Goal: Task Accomplishment & Management: Manage account settings

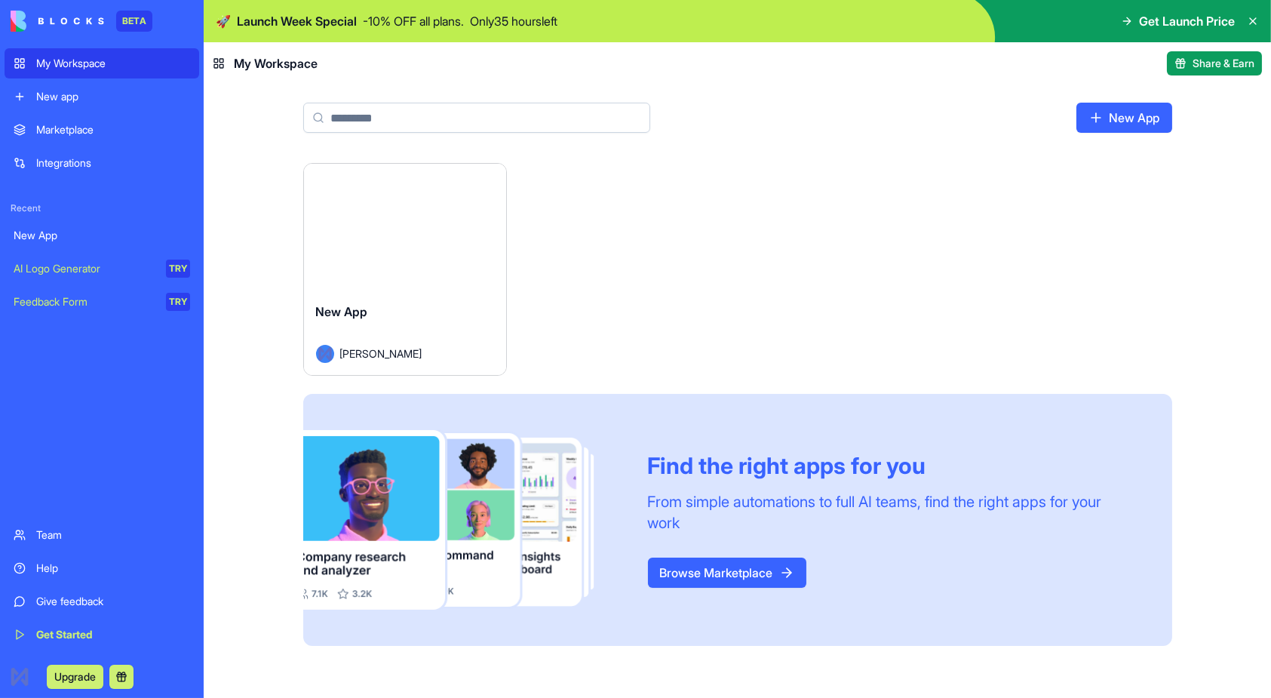
drag, startPoint x: 393, startPoint y: 221, endPoint x: 366, endPoint y: 225, distance: 27.4
click at [366, 225] on button "Launch" at bounding box center [405, 227] width 113 height 30
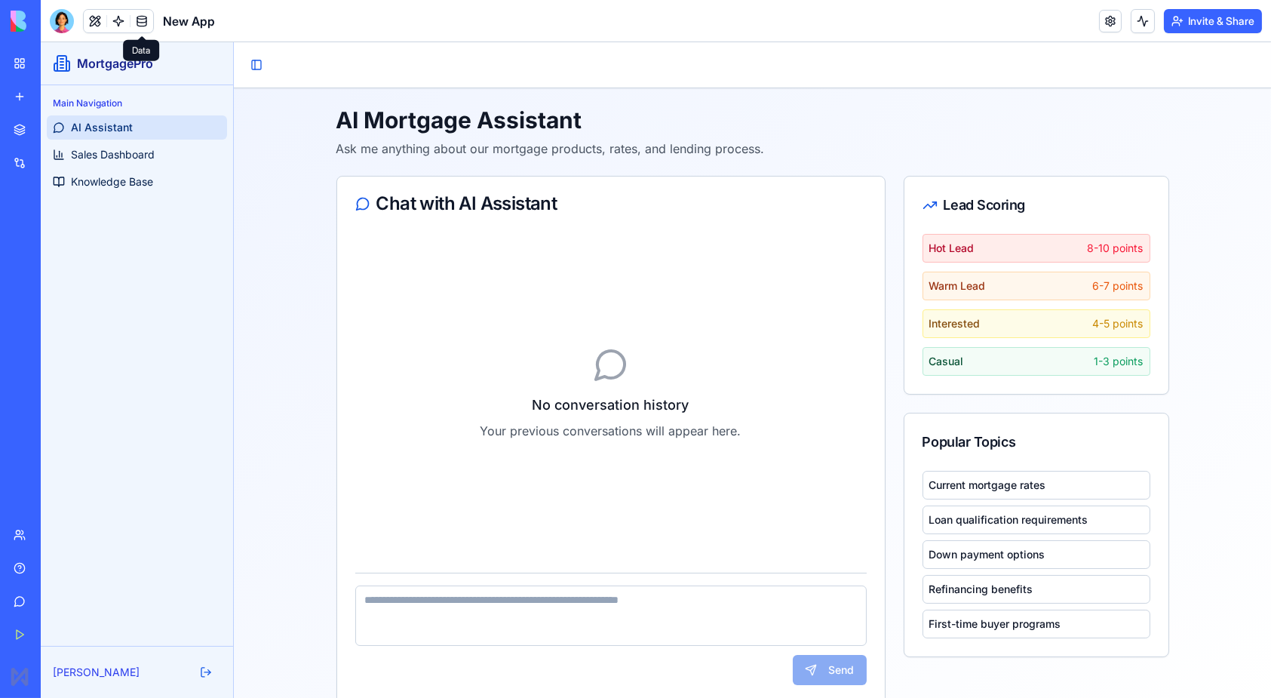
click at [144, 24] on link at bounding box center [142, 21] width 23 height 23
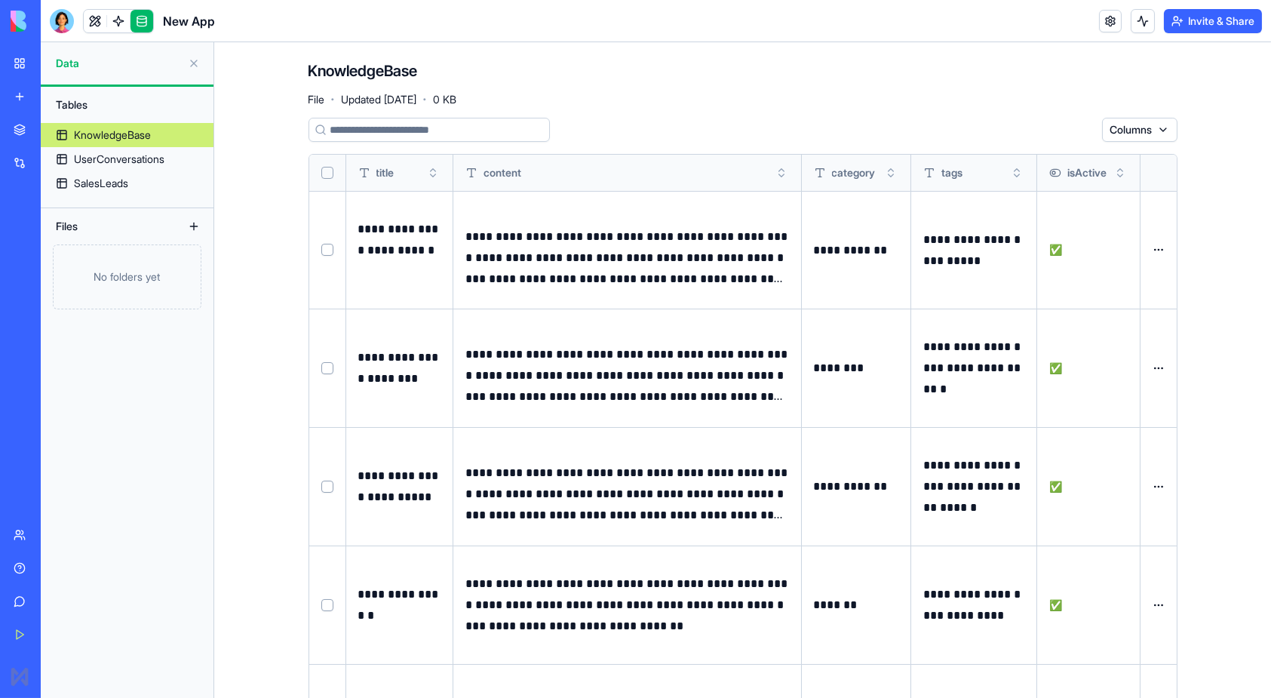
click at [322, 367] on button "Select row" at bounding box center [327, 368] width 12 height 12
click at [321, 481] on button "Select row" at bounding box center [327, 487] width 12 height 12
click at [324, 599] on button "Select row" at bounding box center [327, 605] width 12 height 12
click at [329, 253] on td at bounding box center [327, 250] width 37 height 118
click at [322, 247] on button "Select row" at bounding box center [327, 250] width 12 height 12
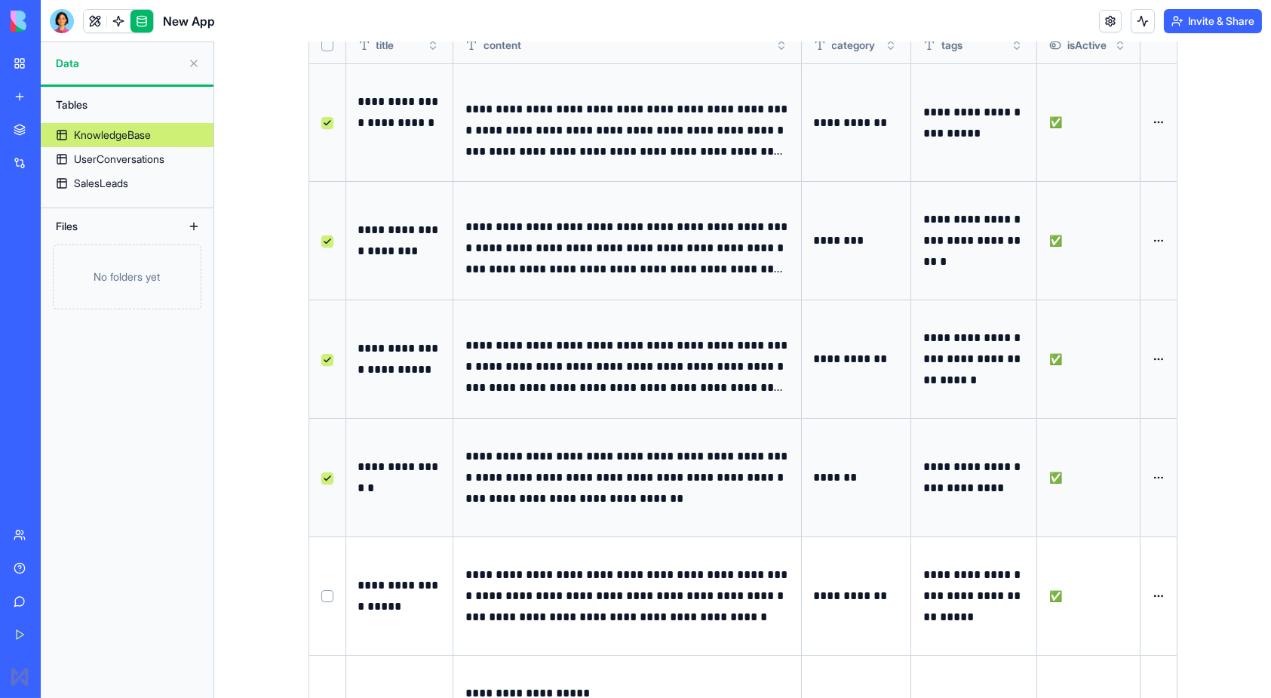
scroll to position [233, 0]
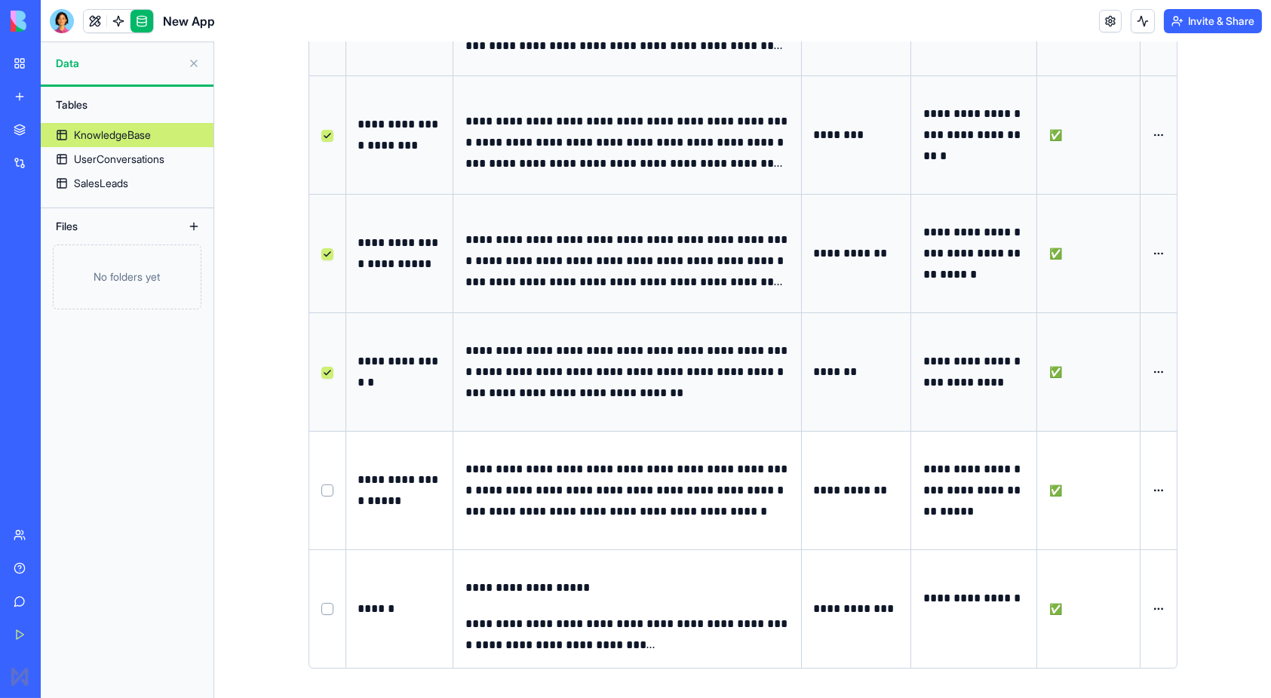
click at [323, 487] on button "Select row" at bounding box center [327, 490] width 12 height 12
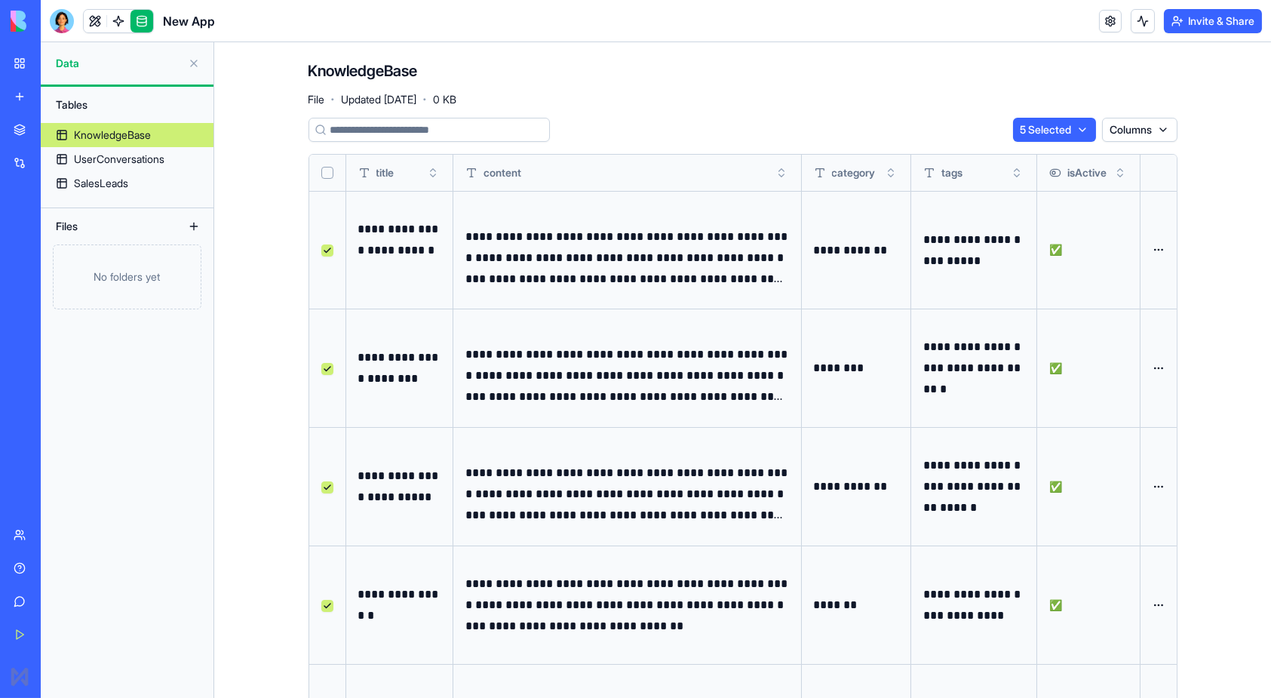
click at [1073, 135] on html "**********" at bounding box center [635, 349] width 1271 height 698
click at [1034, 155] on div "Delete" at bounding box center [1039, 161] width 89 height 24
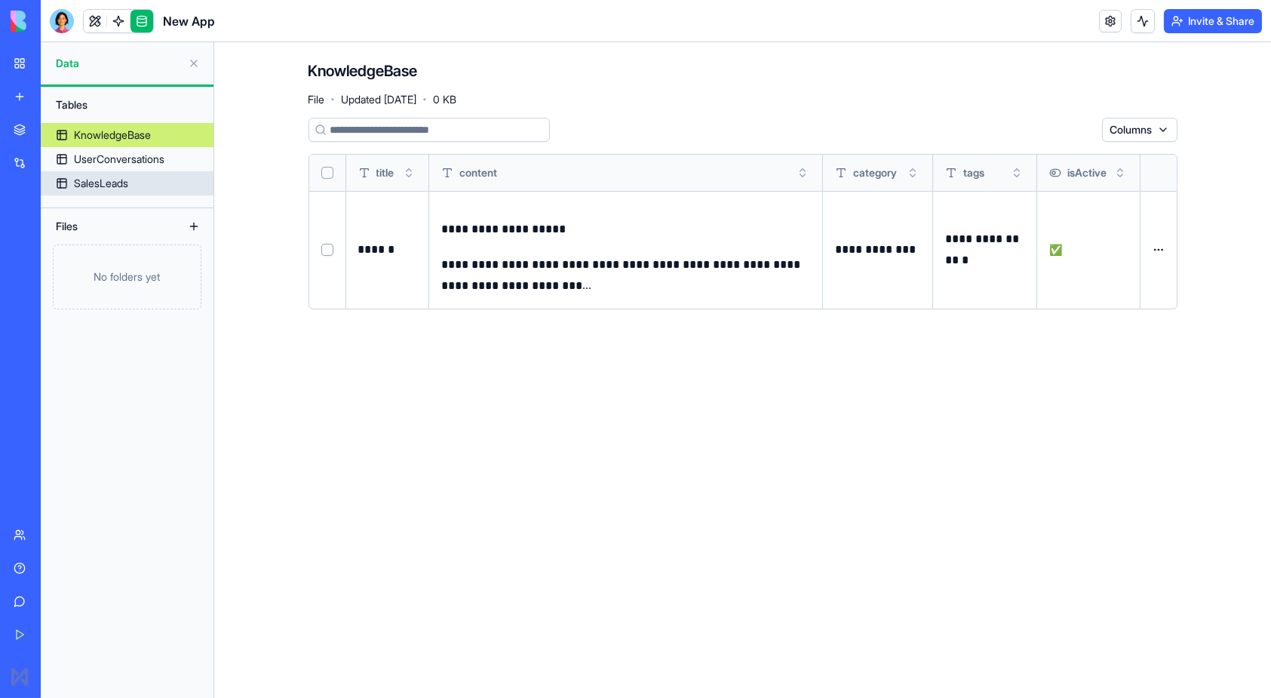
click at [159, 181] on link "SalesLeads" at bounding box center [127, 183] width 173 height 24
click at [122, 182] on div "SalesLeads" at bounding box center [101, 183] width 54 height 15
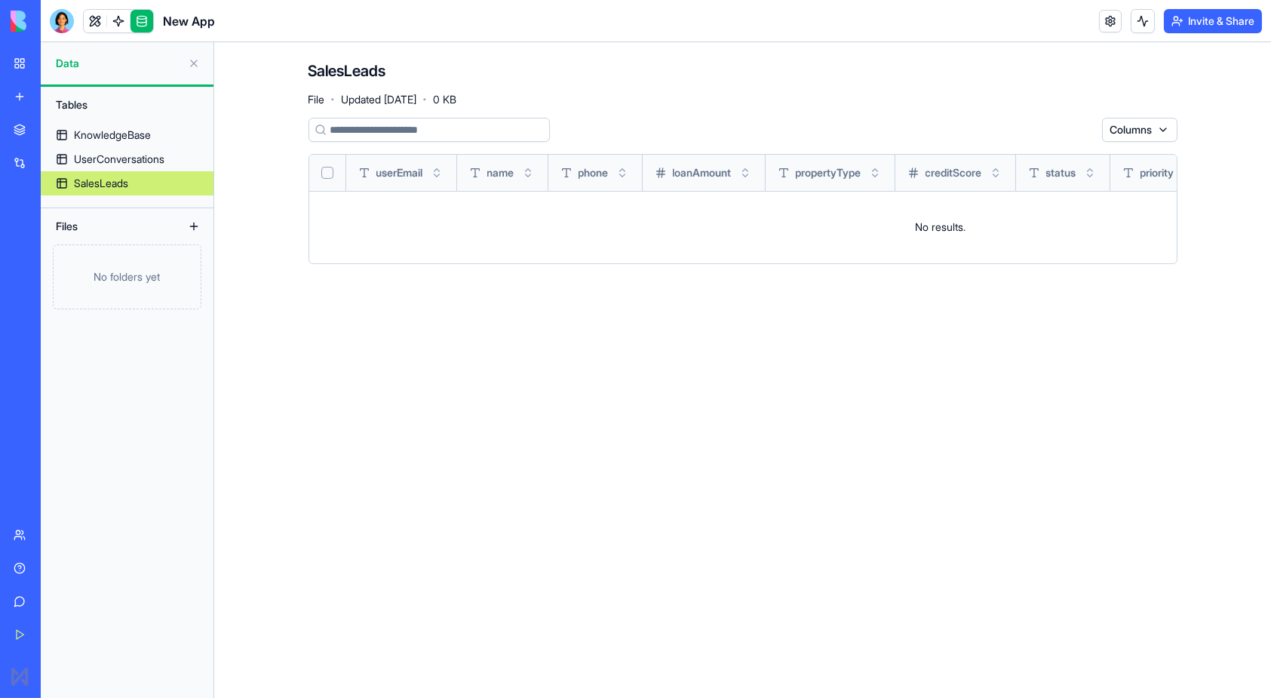
click at [56, 129] on div "Marketplace" at bounding box center [46, 129] width 20 height 15
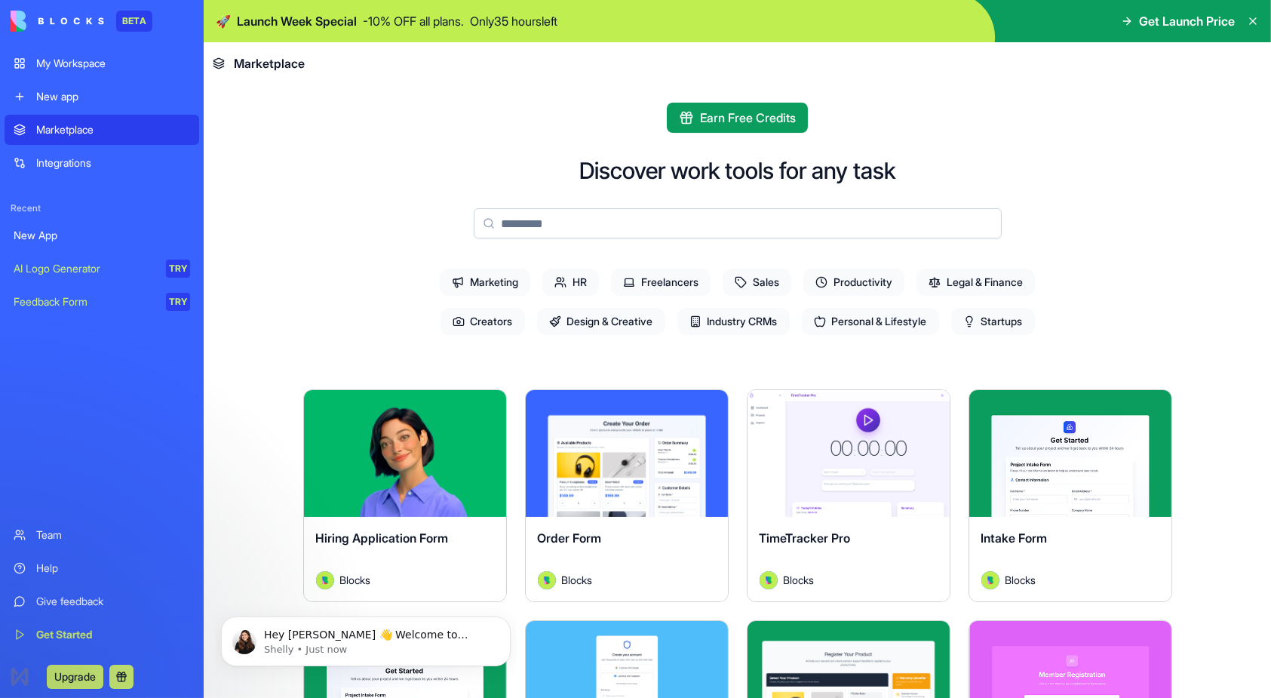
click at [989, 321] on span "Startups" at bounding box center [993, 321] width 84 height 27
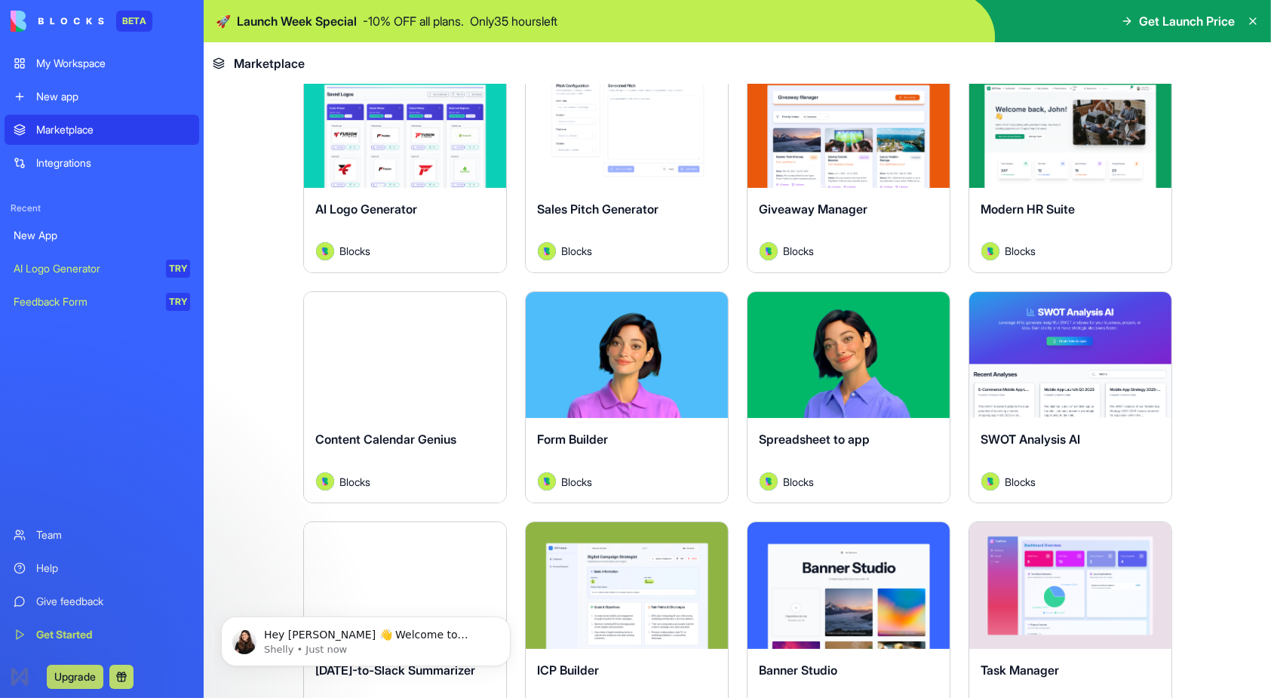
scroll to position [381, 0]
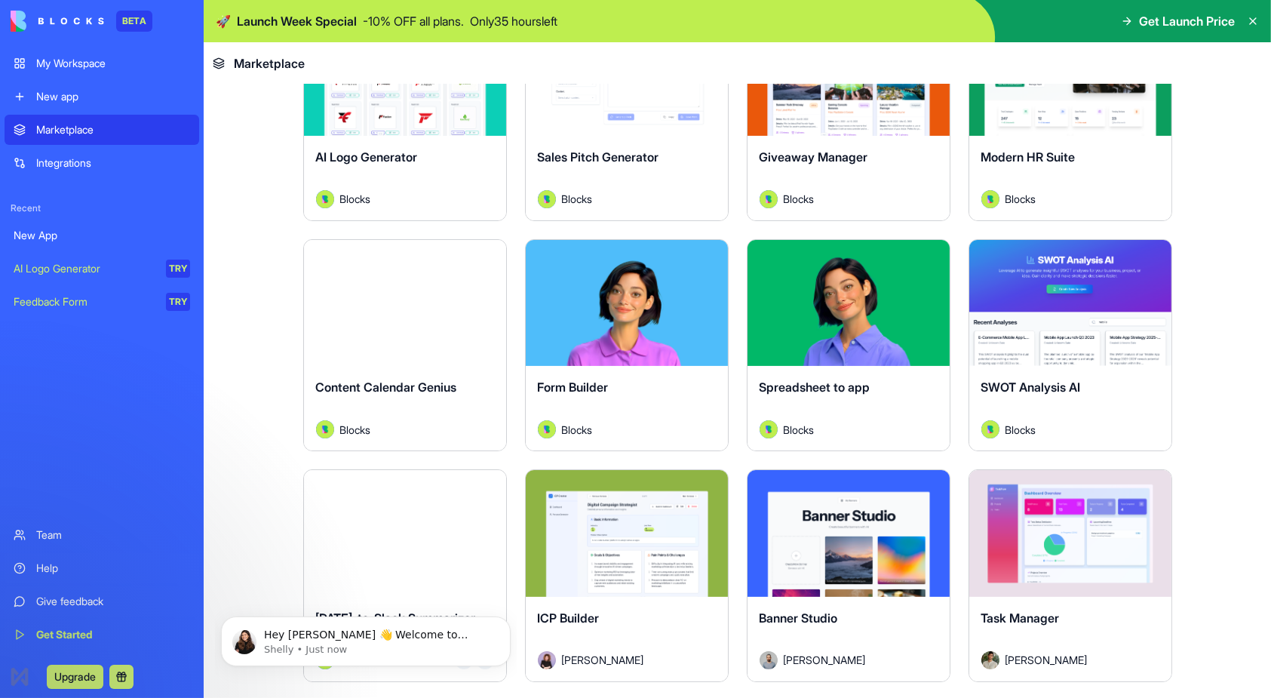
drag, startPoint x: 1254, startPoint y: 210, endPoint x: 1253, endPoint y: 240, distance: 29.5
click at [1253, 213] on main "Earn Free Credits Discover work tools for any task Marketing HR Freelancers Sal…" at bounding box center [737, 390] width 1067 height 613
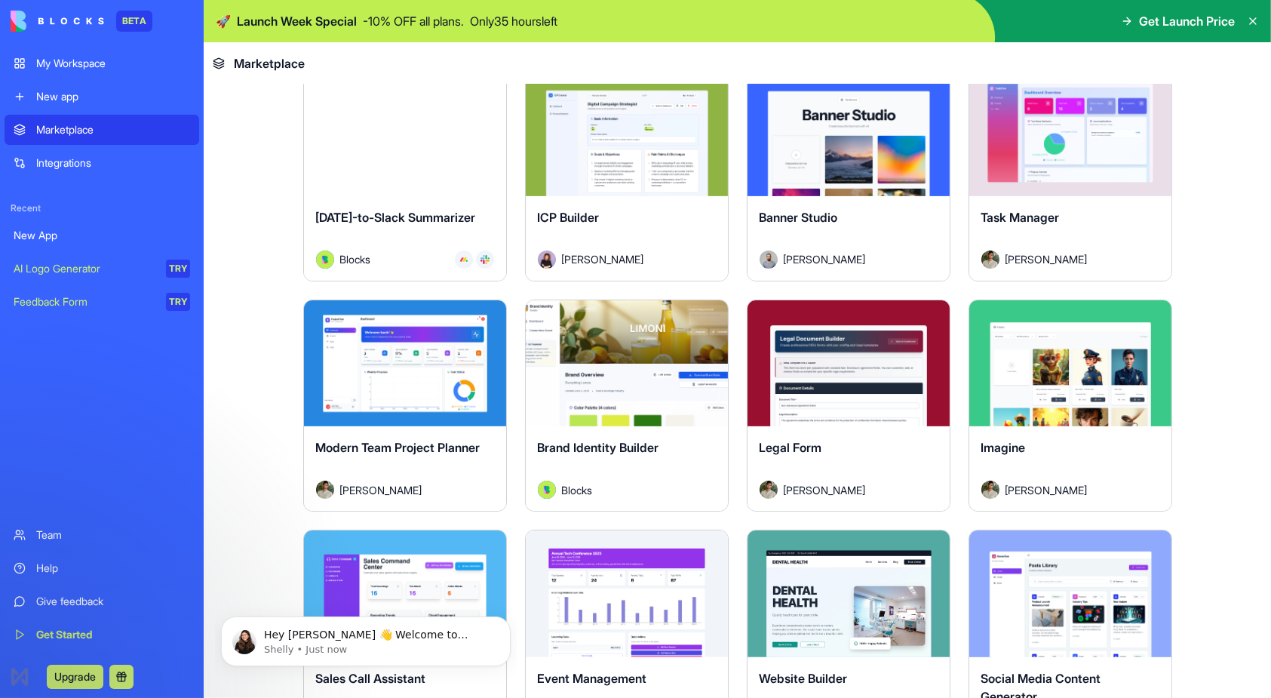
scroll to position [785, 0]
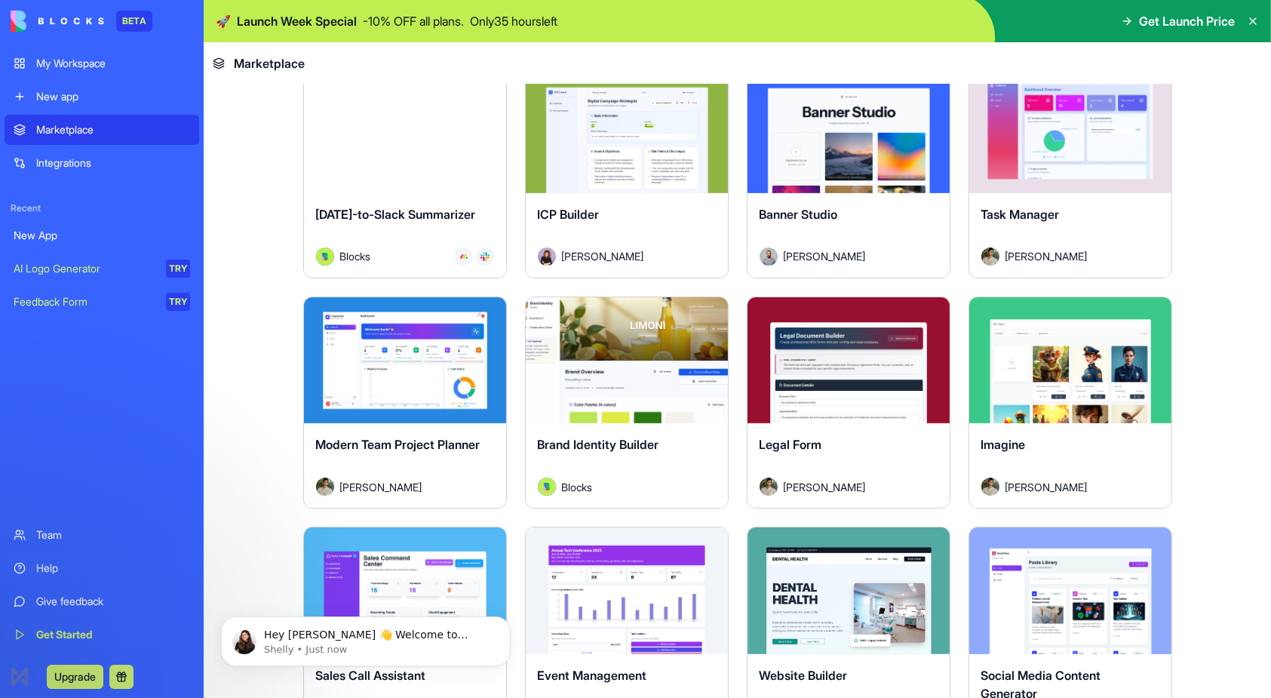
click at [57, 161] on div "Integrations" at bounding box center [113, 162] width 154 height 15
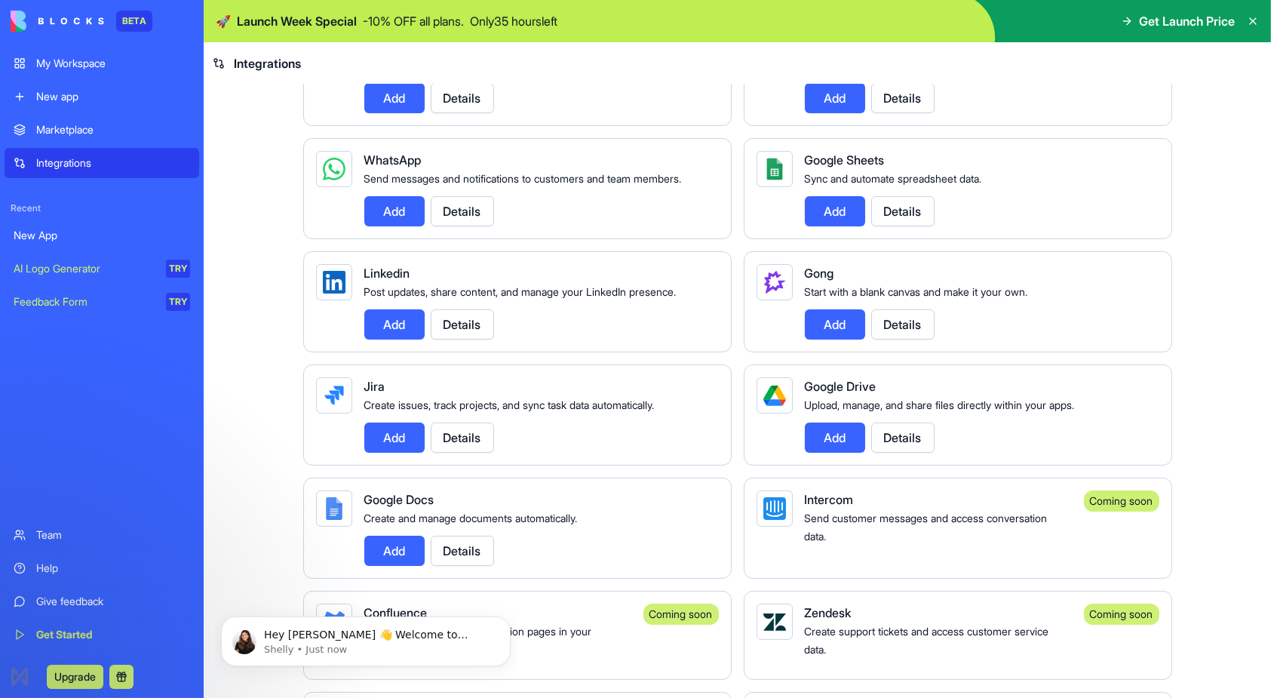
scroll to position [697, 0]
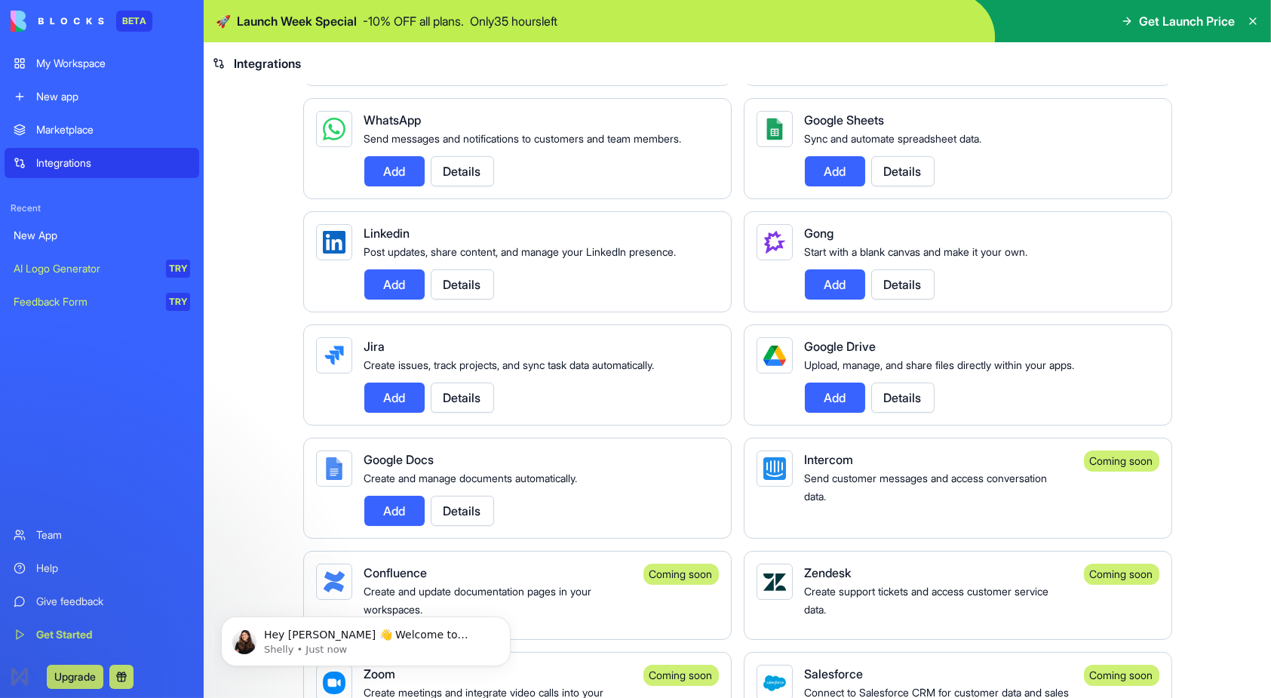
click at [840, 410] on button "Add" at bounding box center [835, 397] width 60 height 30
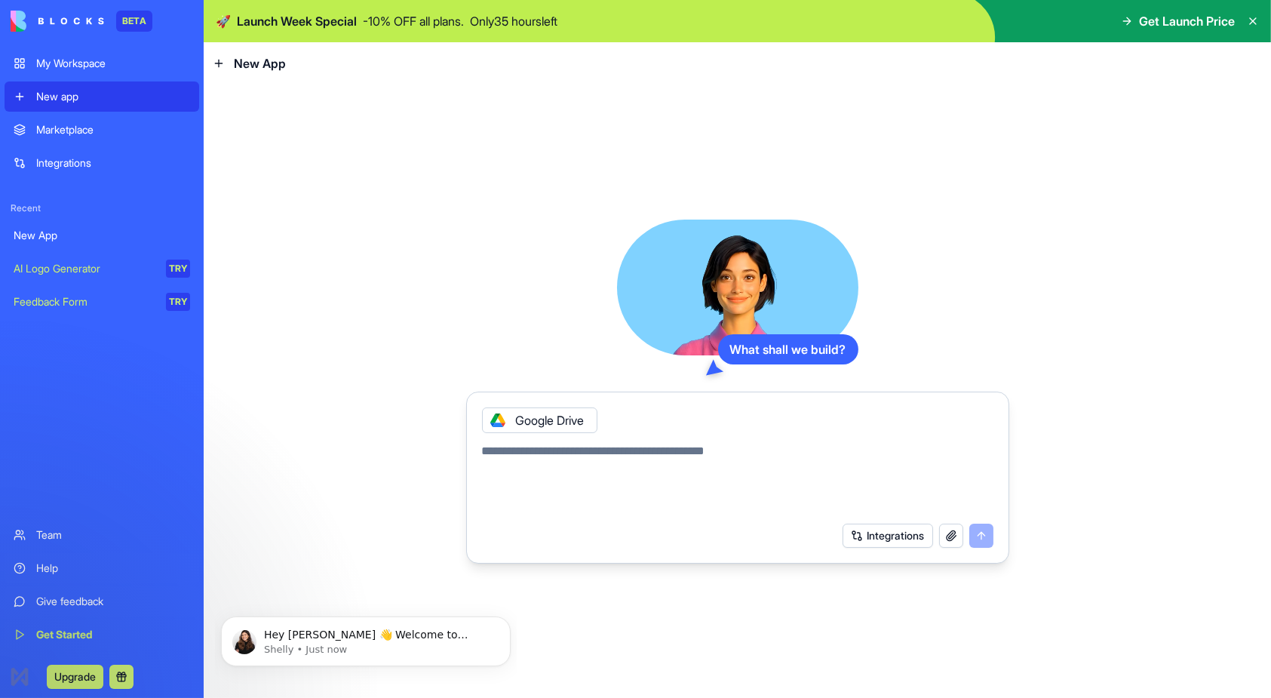
click at [573, 427] on div "Google Drive" at bounding box center [539, 420] width 115 height 26
click at [66, 66] on div "My Workspace" at bounding box center [113, 63] width 154 height 15
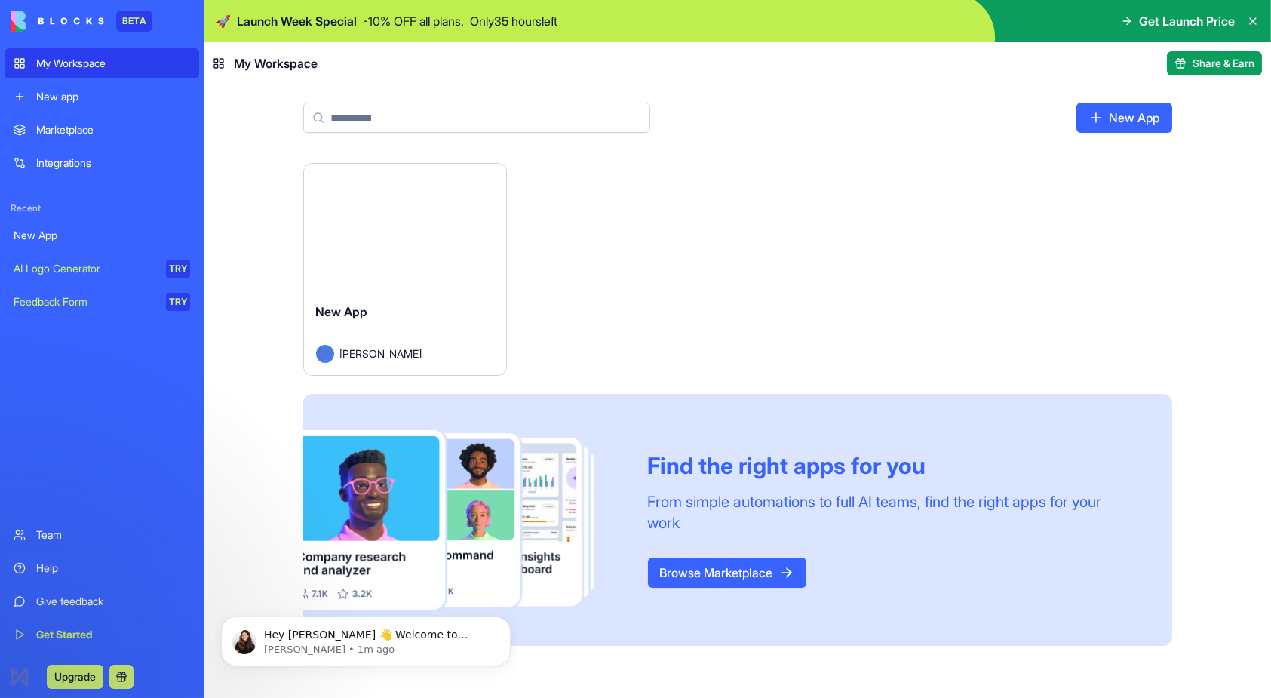
drag, startPoint x: 375, startPoint y: 245, endPoint x: 375, endPoint y: 228, distance: 17.3
click at [375, 228] on button "Launch" at bounding box center [405, 227] width 113 height 30
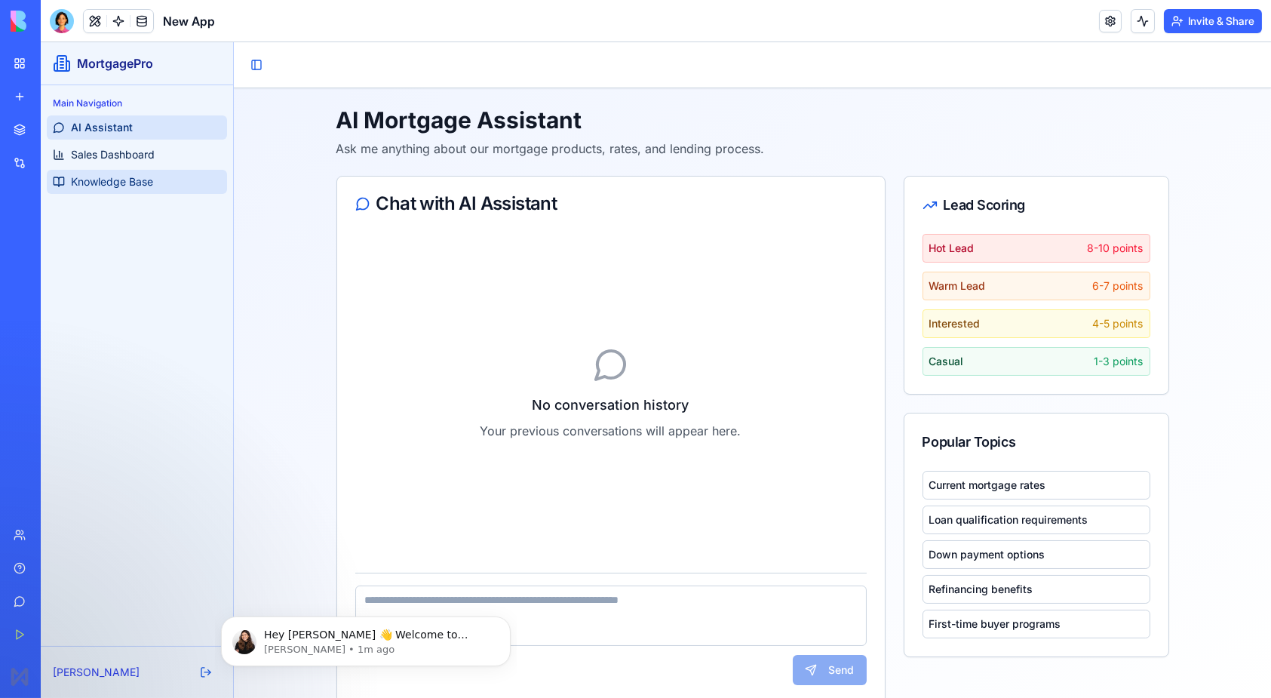
click at [151, 186] on span "Knowledge Base" at bounding box center [112, 181] width 82 height 15
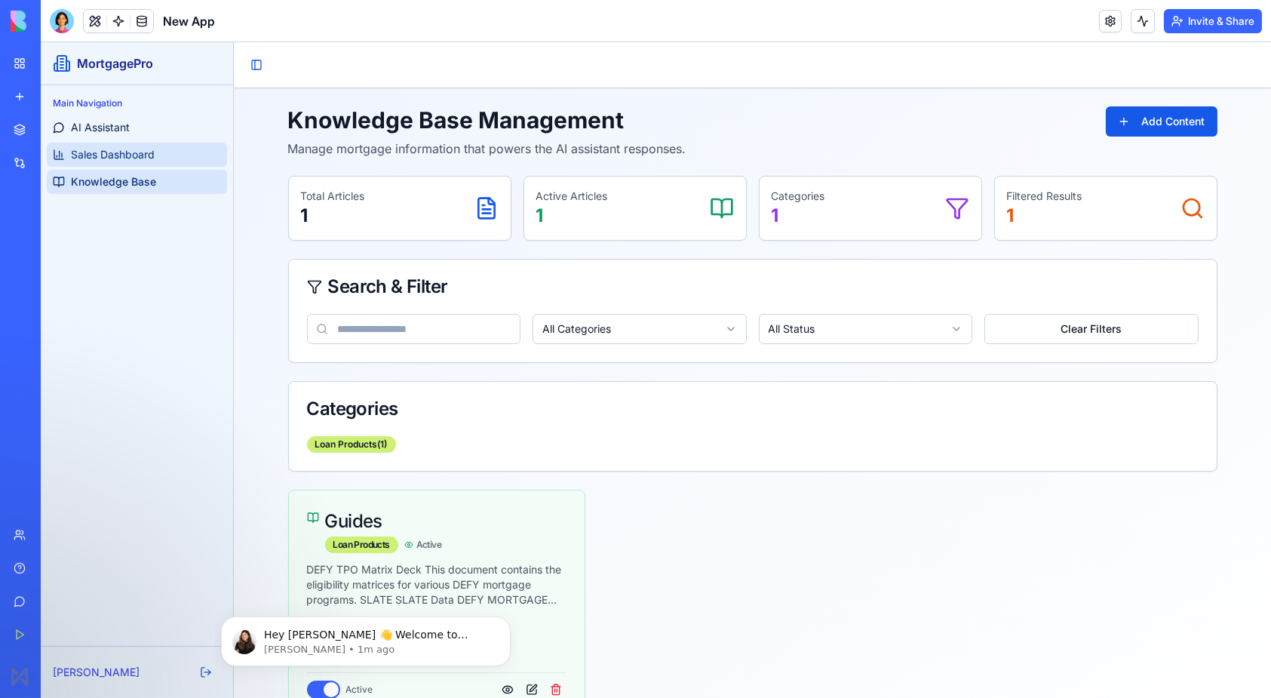
click at [129, 149] on span "Sales Dashboard" at bounding box center [113, 154] width 84 height 15
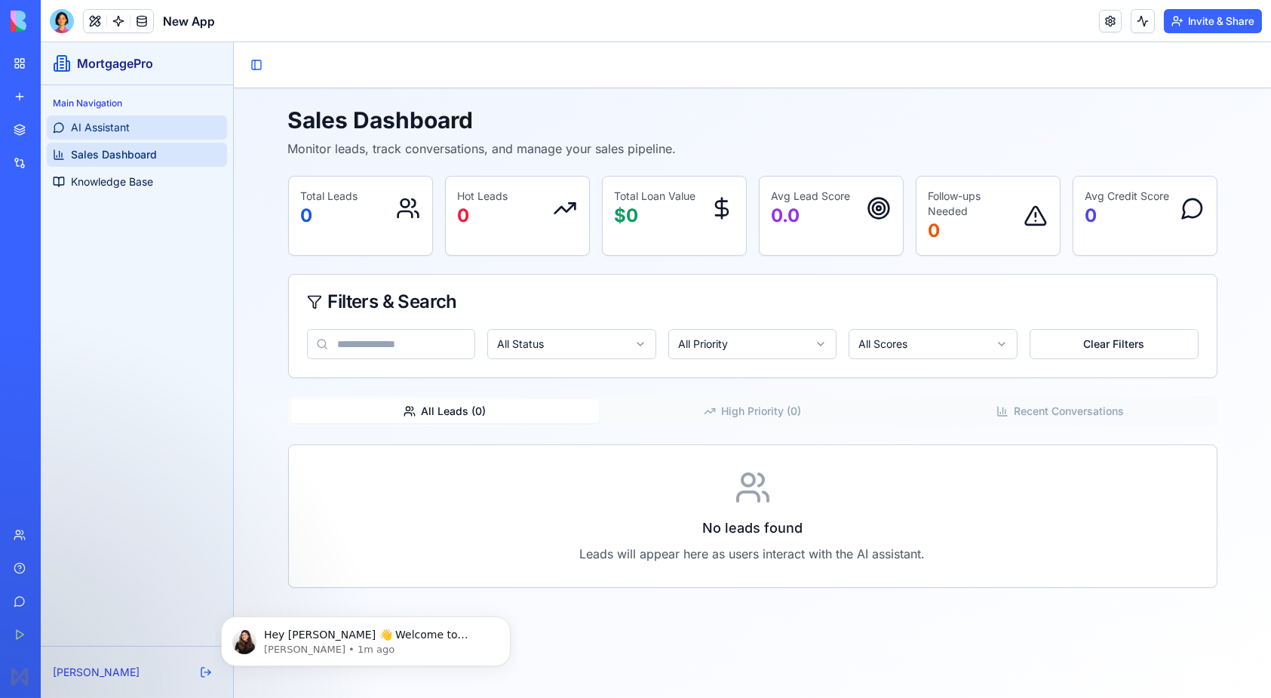
click at [118, 124] on span "AI Assistant" at bounding box center [100, 127] width 59 height 15
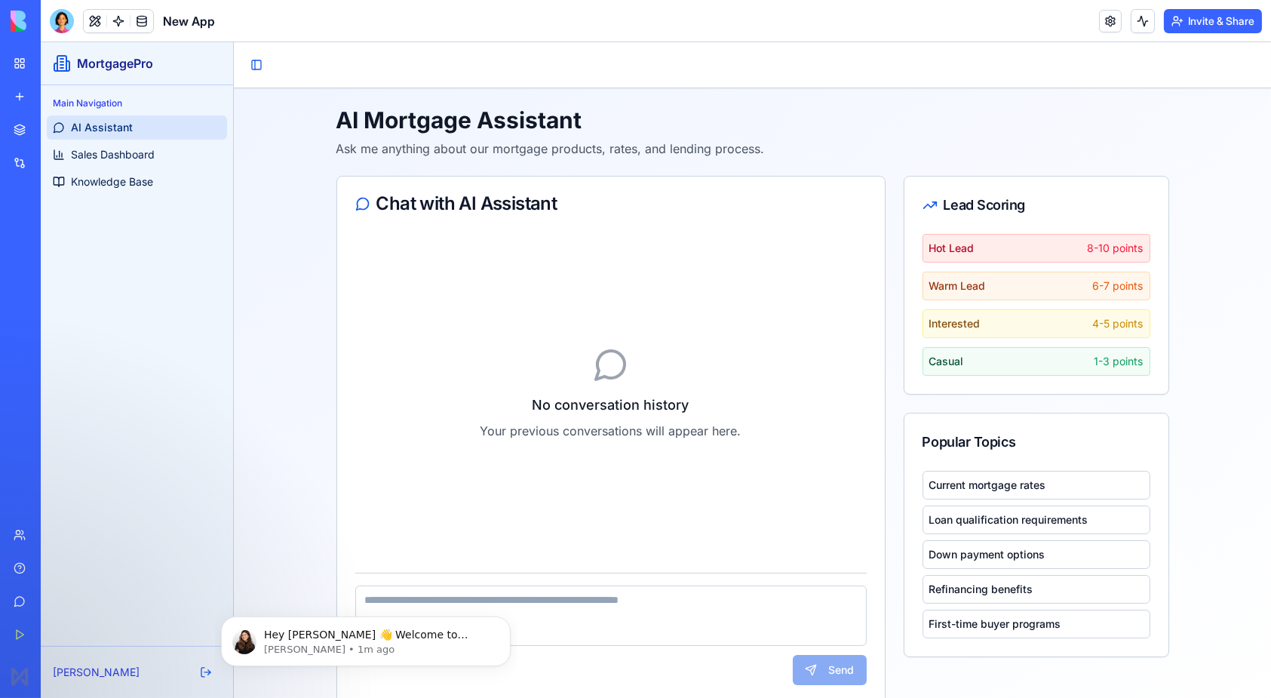
scroll to position [24, 0]
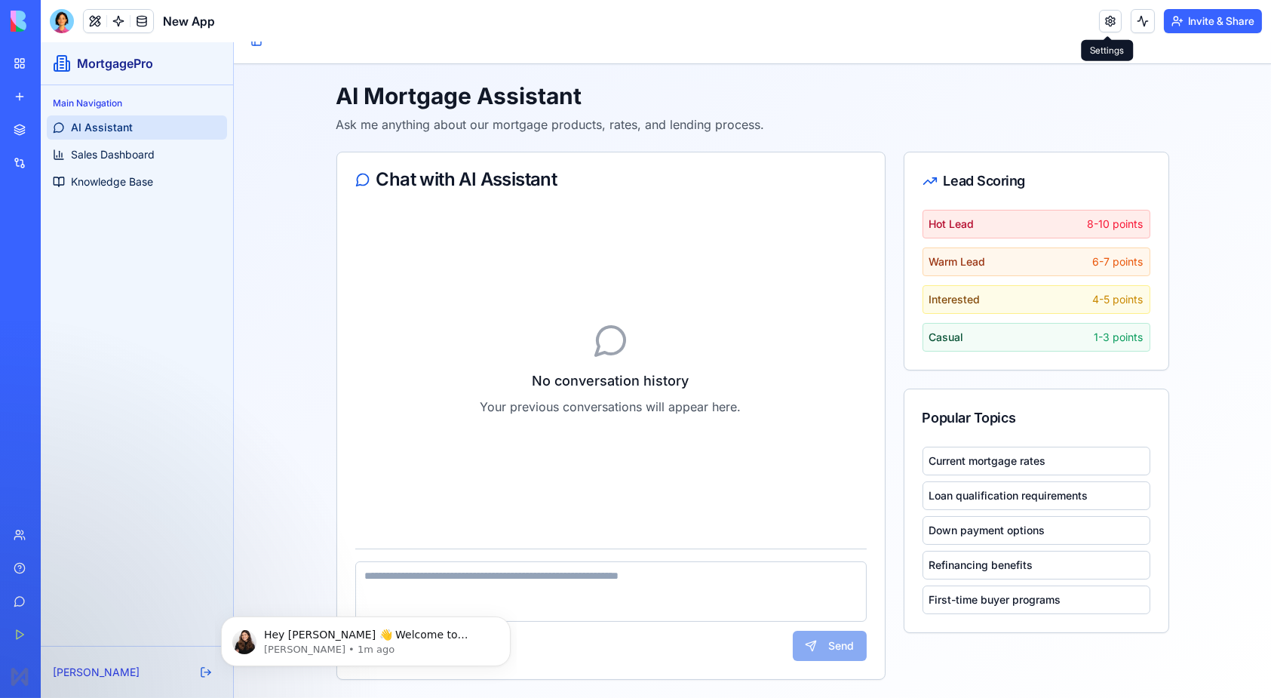
drag, startPoint x: 968, startPoint y: 364, endPoint x: 1104, endPoint y: 17, distance: 373.6
click at [1104, 17] on link at bounding box center [1110, 21] width 23 height 23
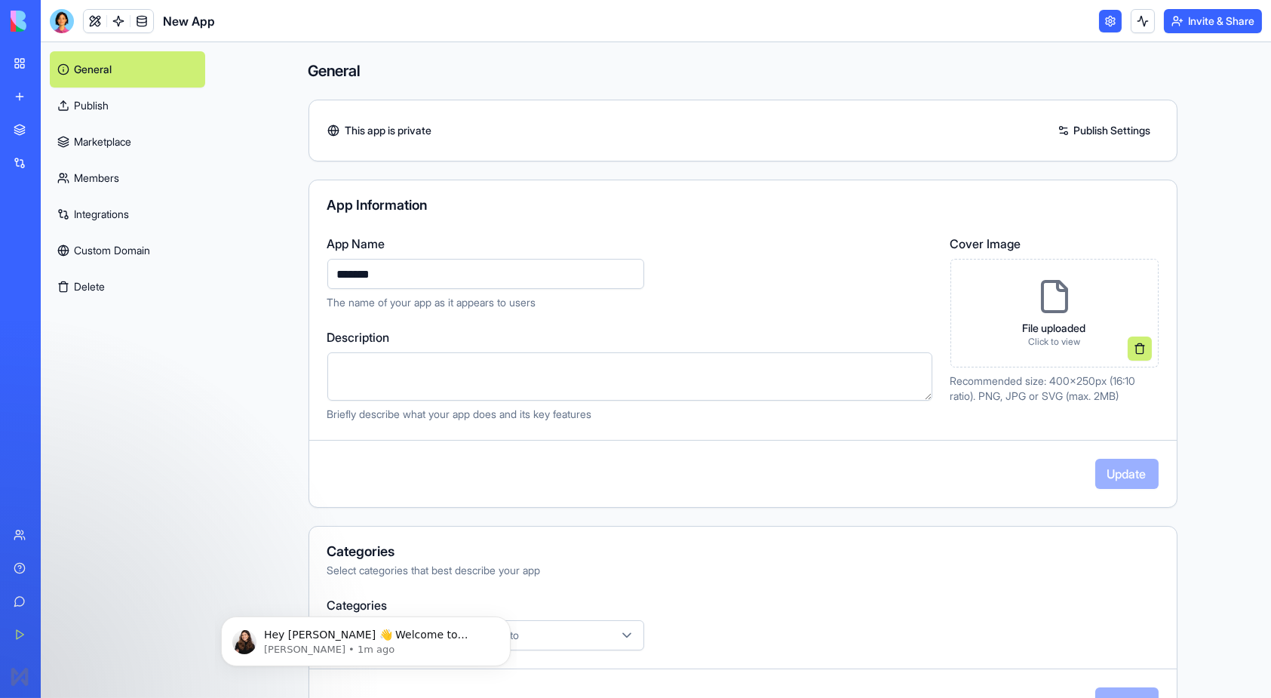
drag, startPoint x: 408, startPoint y: 269, endPoint x: 253, endPoint y: 275, distance: 155.5
click at [253, 275] on main "General This app is private Publish Settings App Information App Name ******* T…" at bounding box center [742, 370] width 1057 height 656
type input "*"
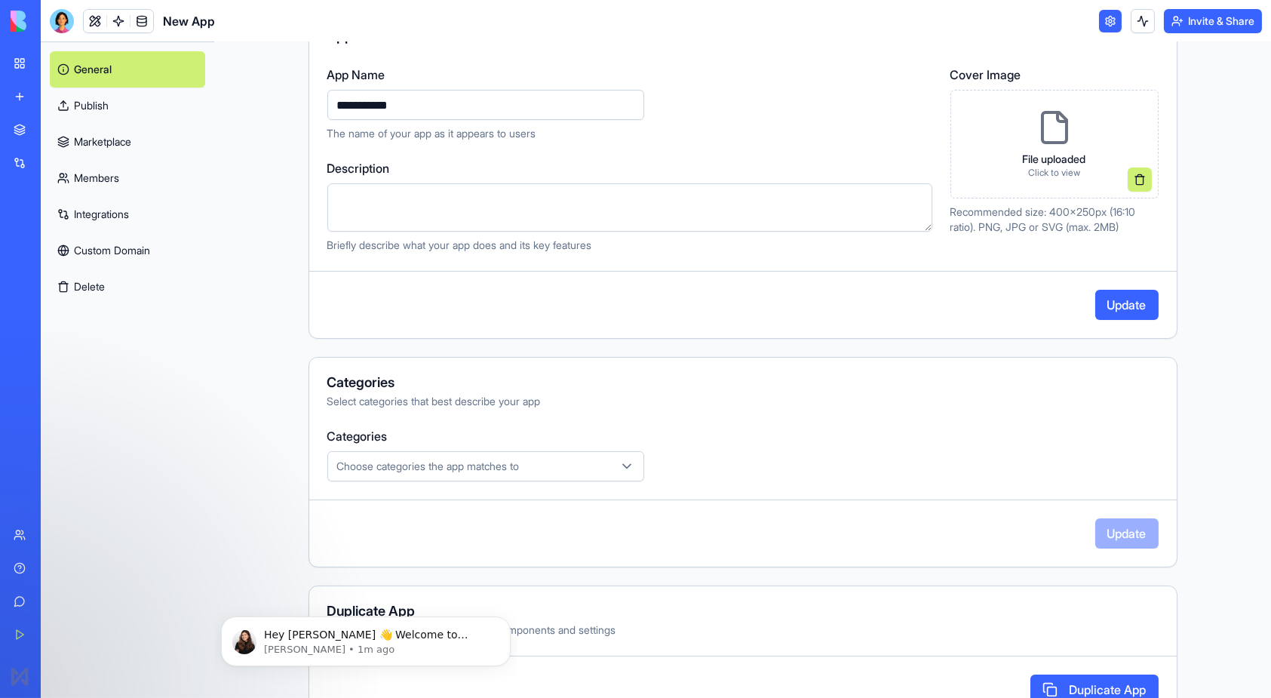
scroll to position [212, 0]
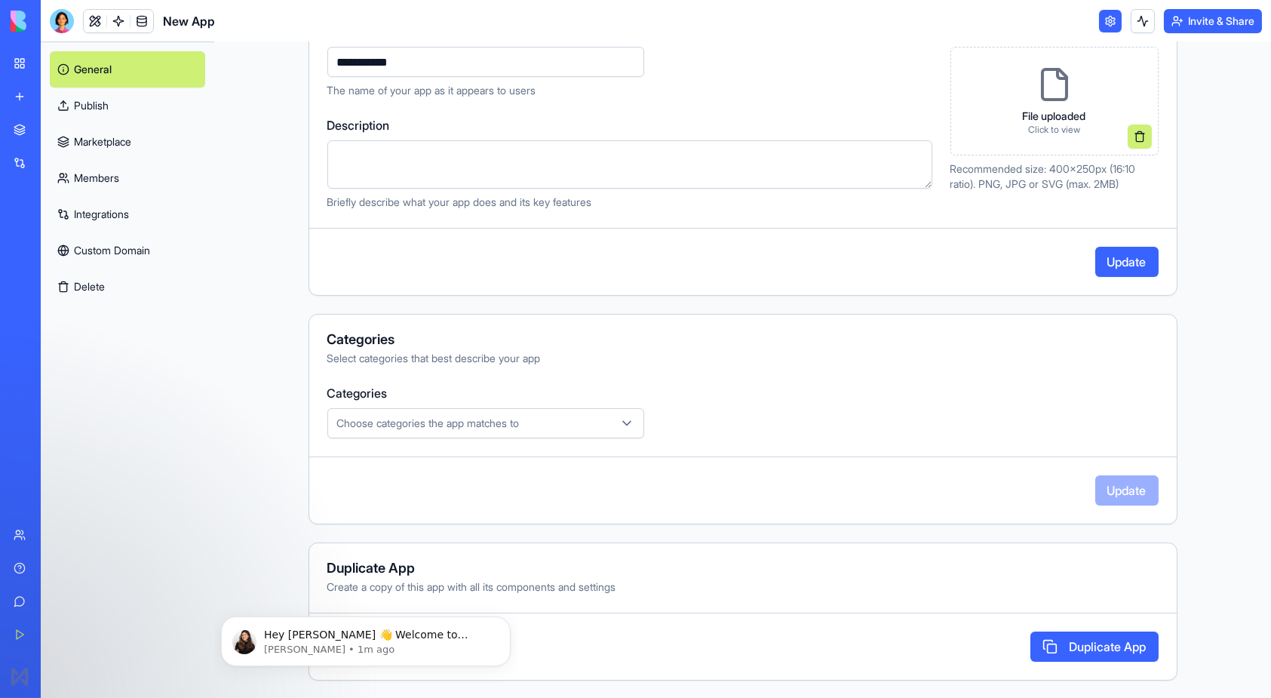
type input "**********"
click at [544, 428] on div "Choose categories the app matches to" at bounding box center [485, 423] width 309 height 15
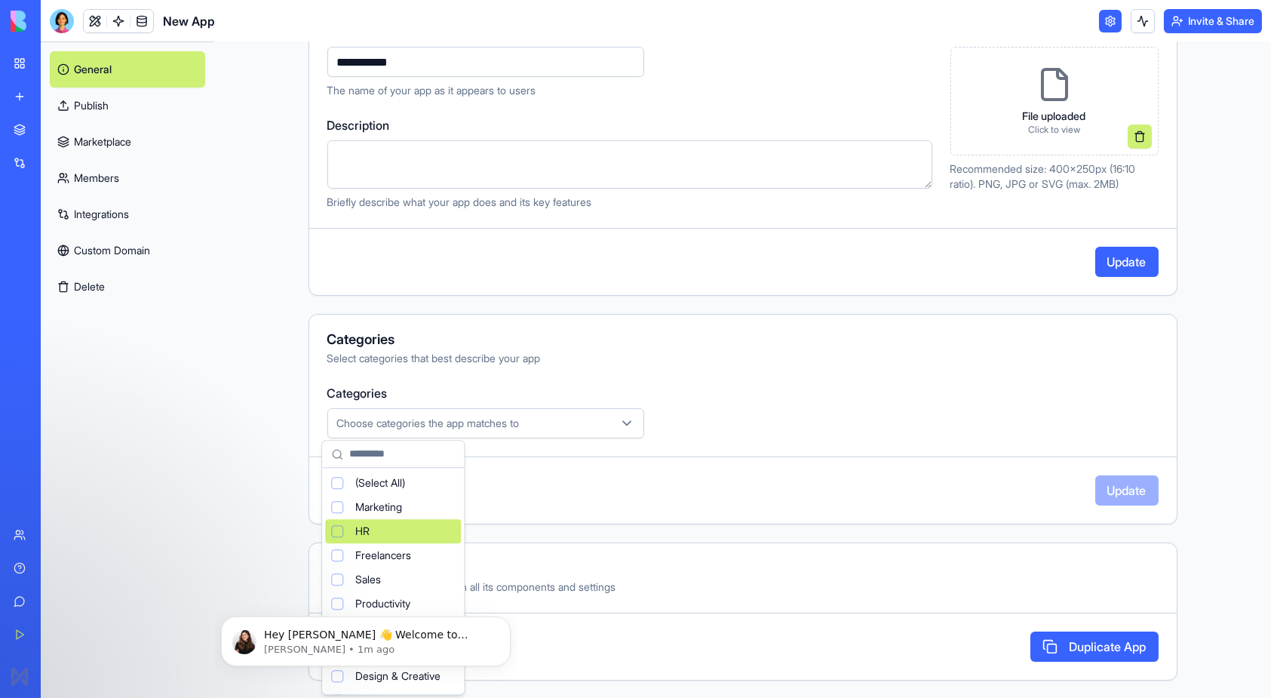
click at [571, 439] on html "**********" at bounding box center [635, 349] width 1271 height 698
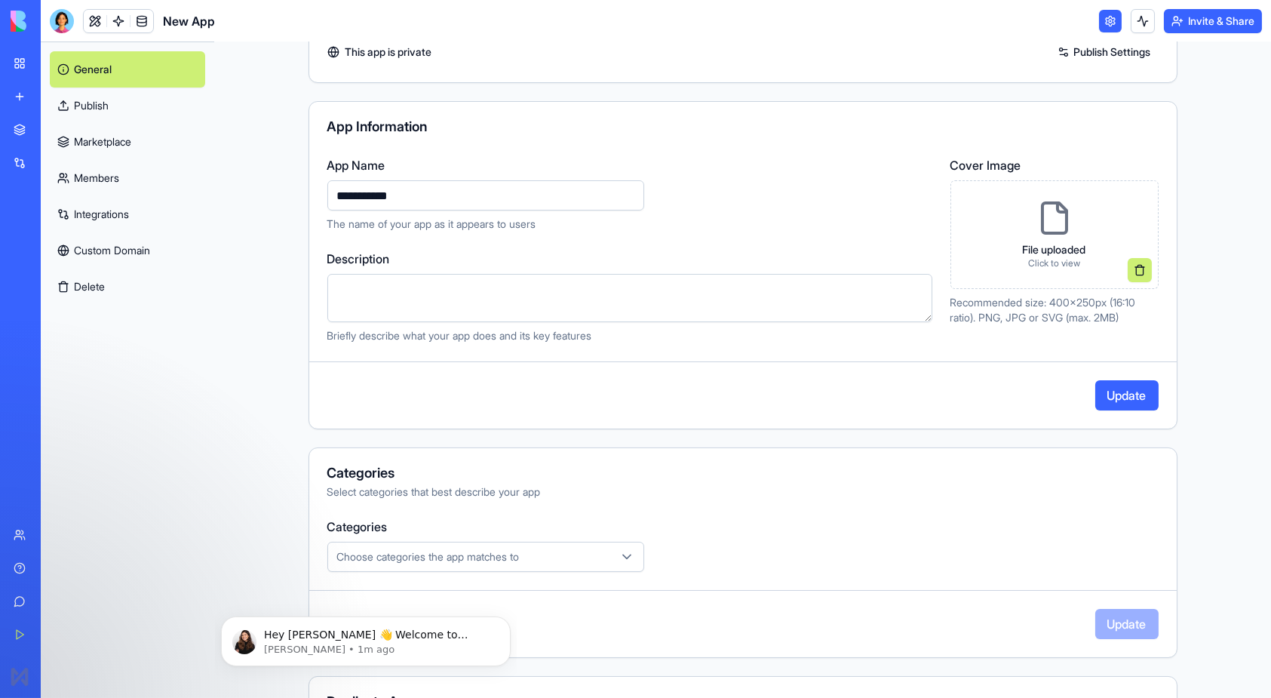
scroll to position [0, 0]
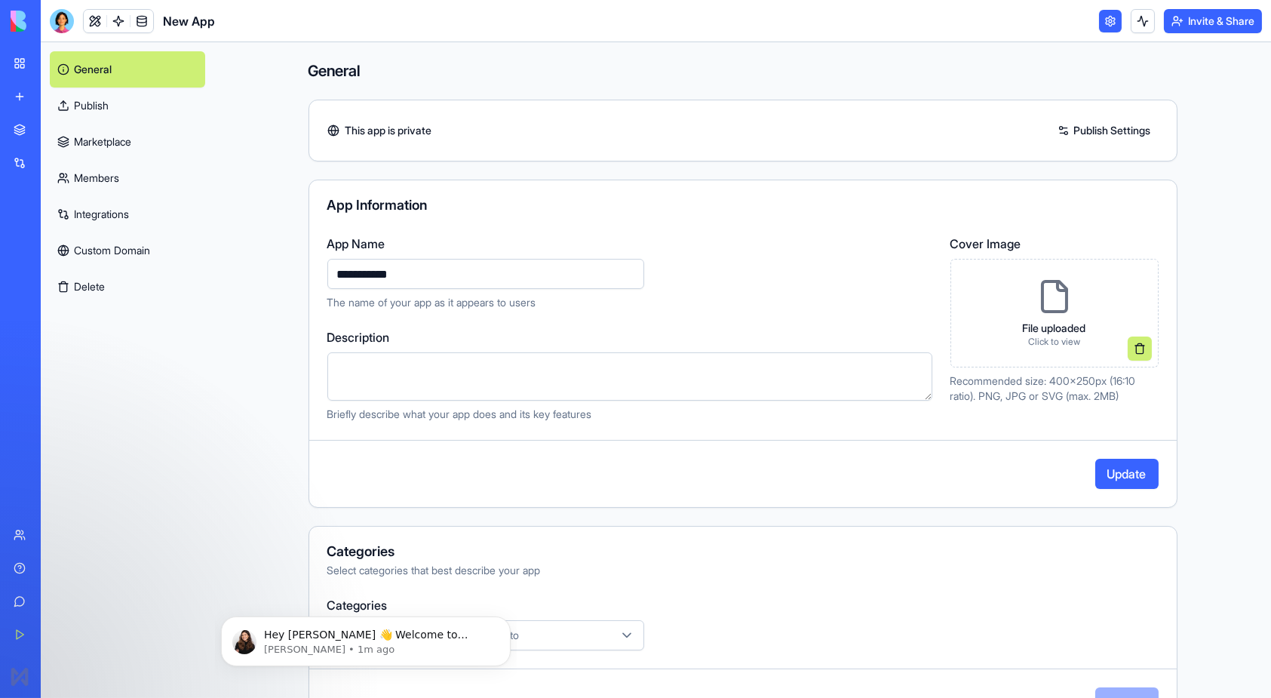
click at [92, 146] on link "Marketplace" at bounding box center [127, 142] width 155 height 36
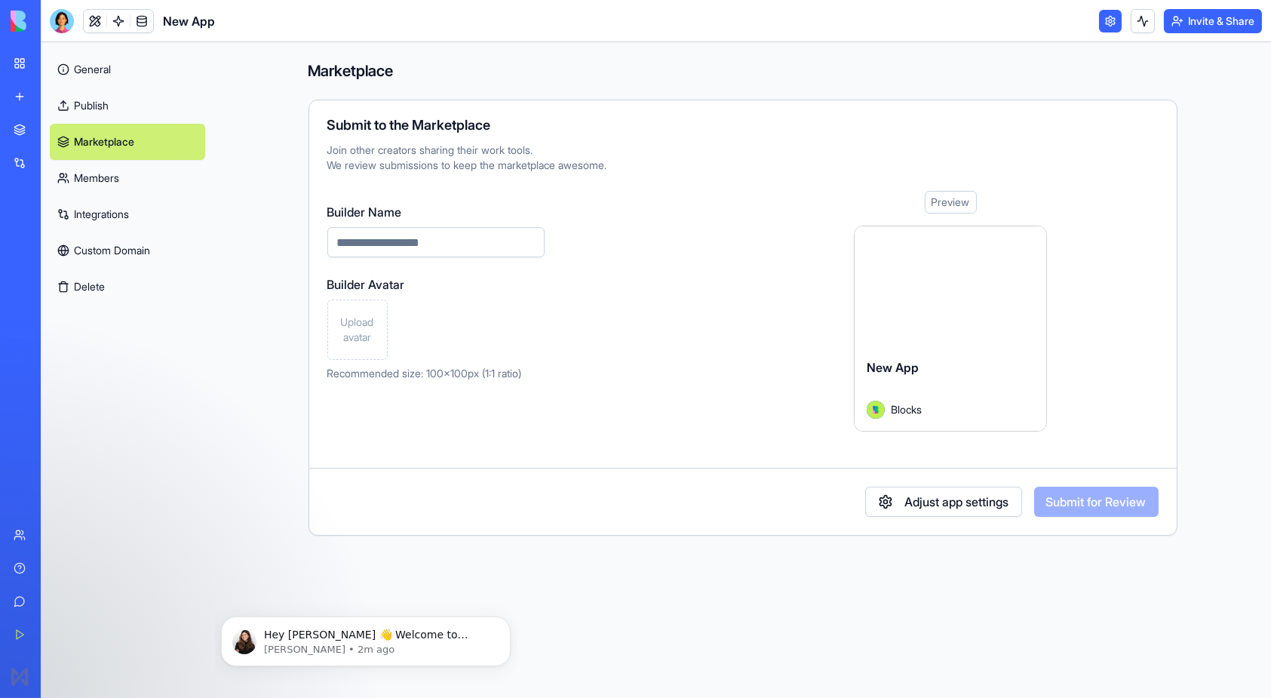
click at [99, 181] on link "Members" at bounding box center [127, 178] width 155 height 36
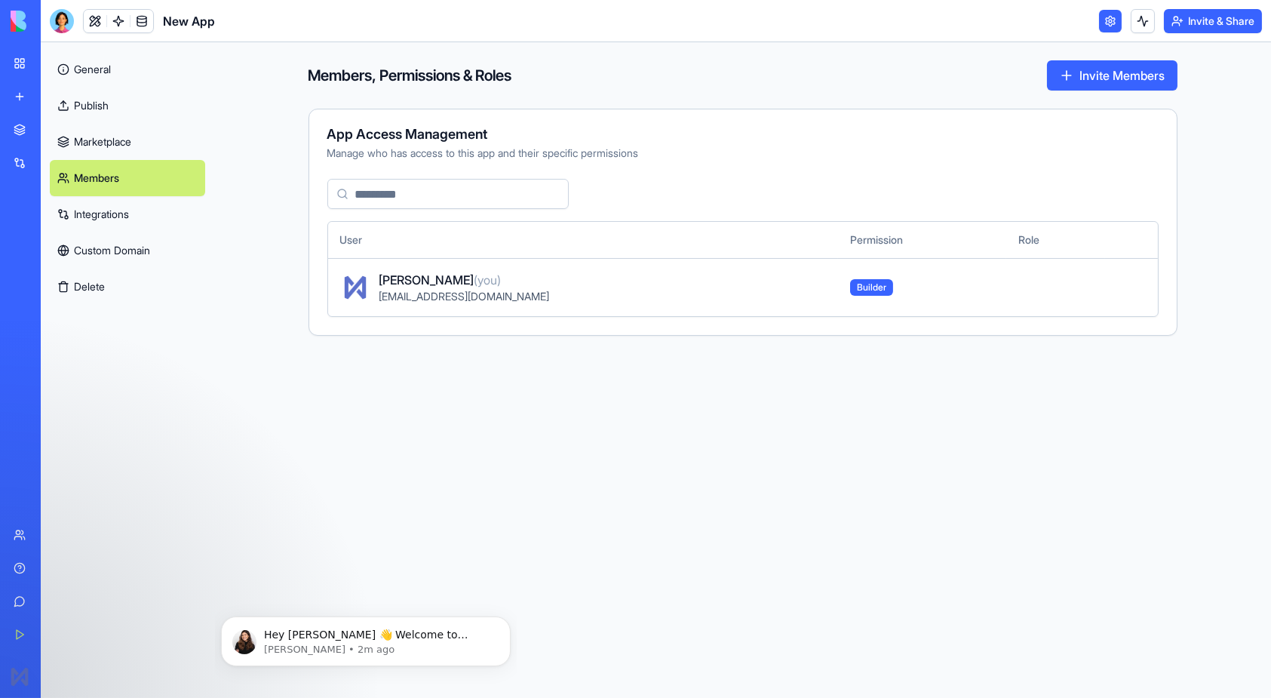
click at [90, 243] on link "Custom Domain" at bounding box center [127, 250] width 155 height 36
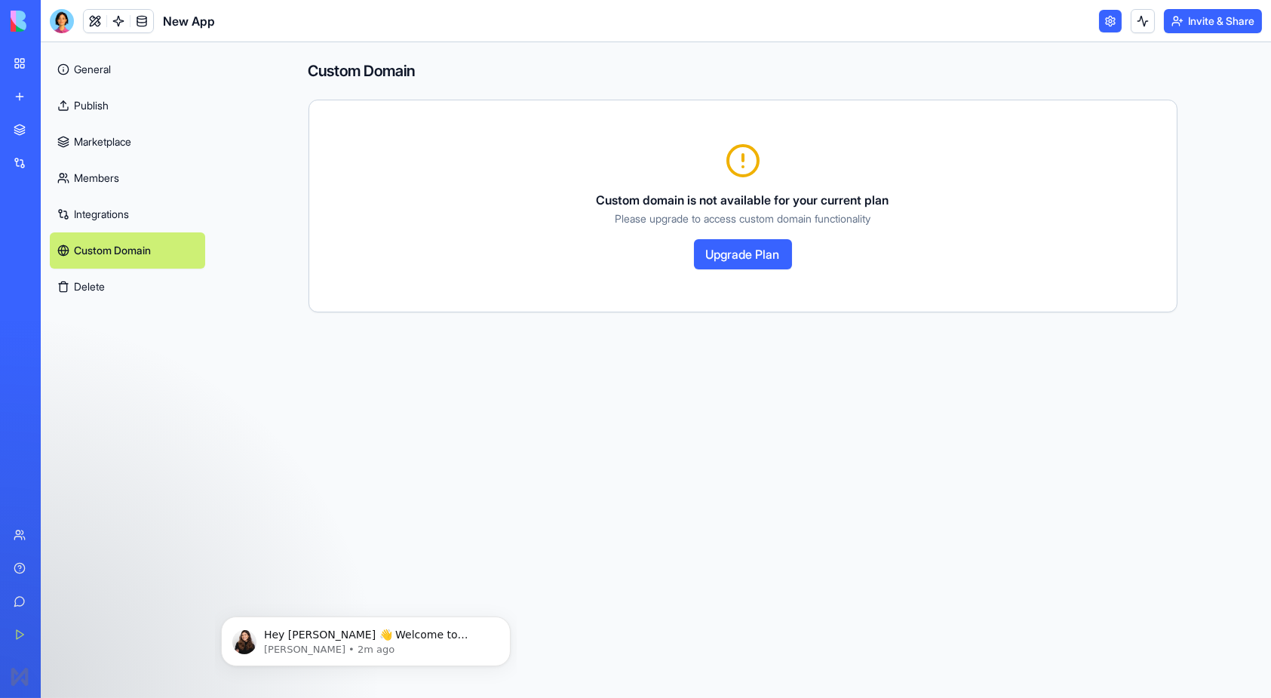
click at [91, 211] on link "Integrations" at bounding box center [127, 214] width 155 height 36
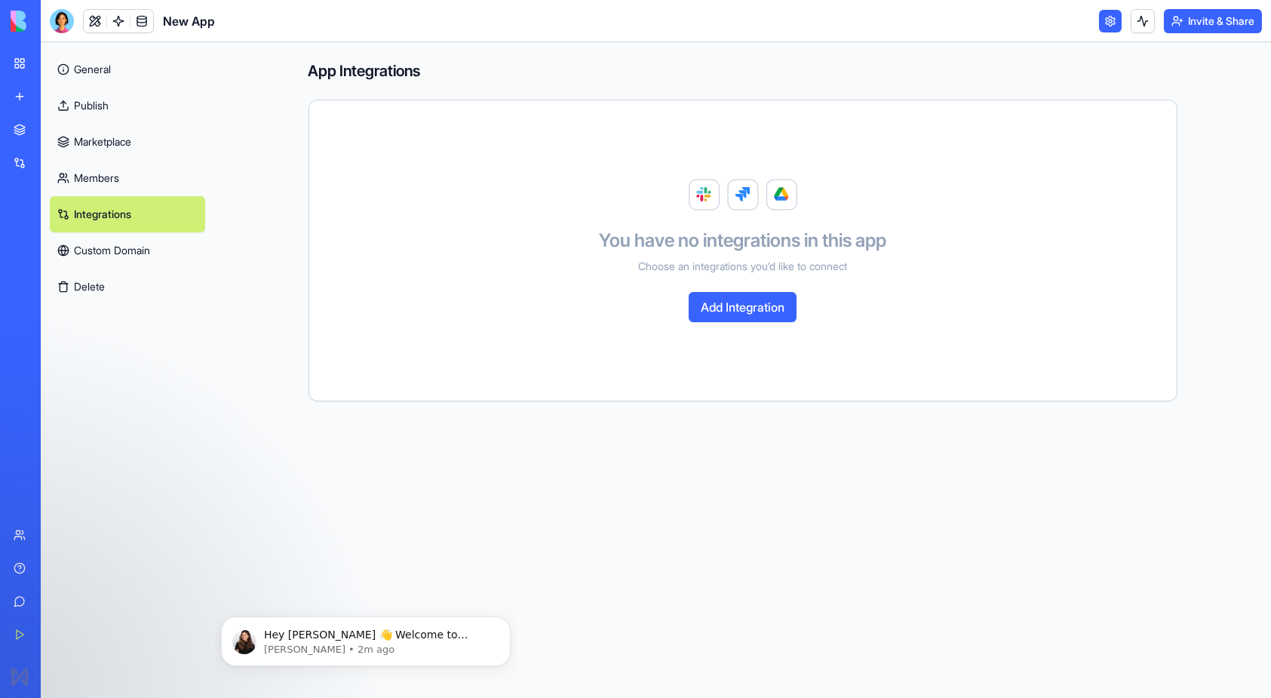
click at [103, 73] on link "General" at bounding box center [127, 69] width 155 height 36
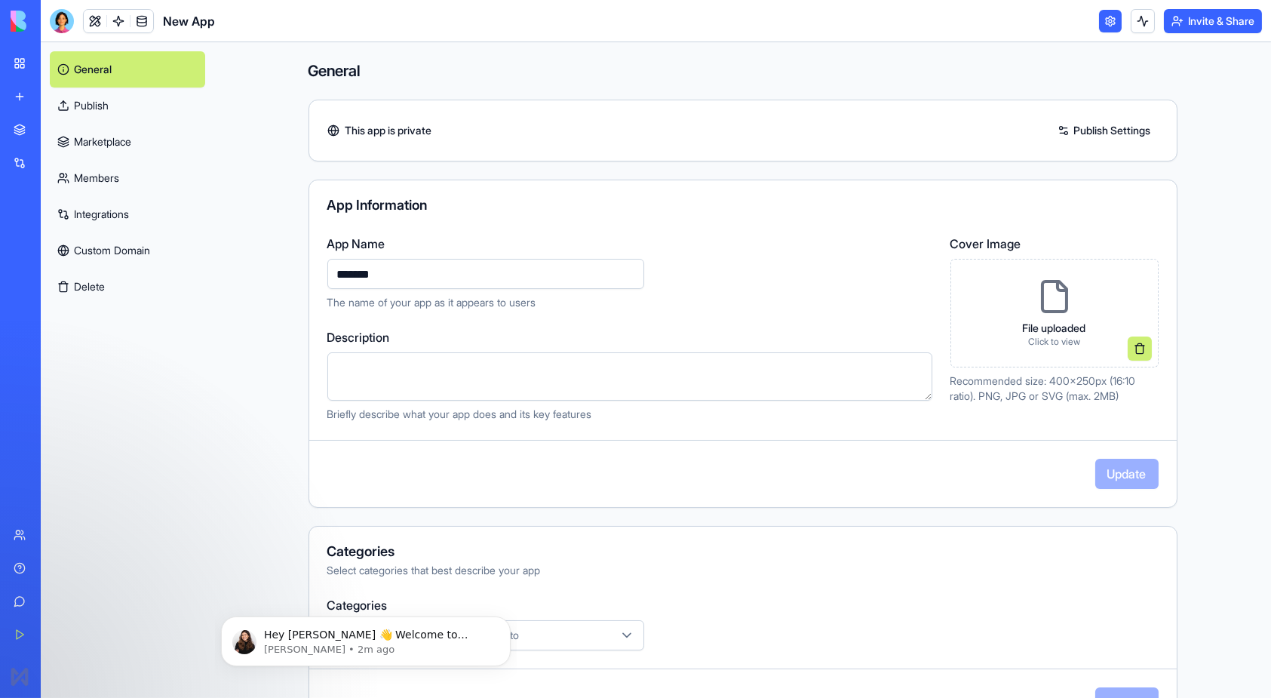
click at [393, 254] on div "App Name ******* The name of your app as it appears to users" at bounding box center [629, 272] width 605 height 75
drag, startPoint x: 390, startPoint y: 269, endPoint x: 290, endPoint y: 263, distance: 99.7
click at [290, 263] on div "General This app is private Publish Settings App Information App Name ******* T…" at bounding box center [743, 476] width 966 height 868
type input "**********"
click at [1115, 473] on button "Update" at bounding box center [1126, 474] width 63 height 30
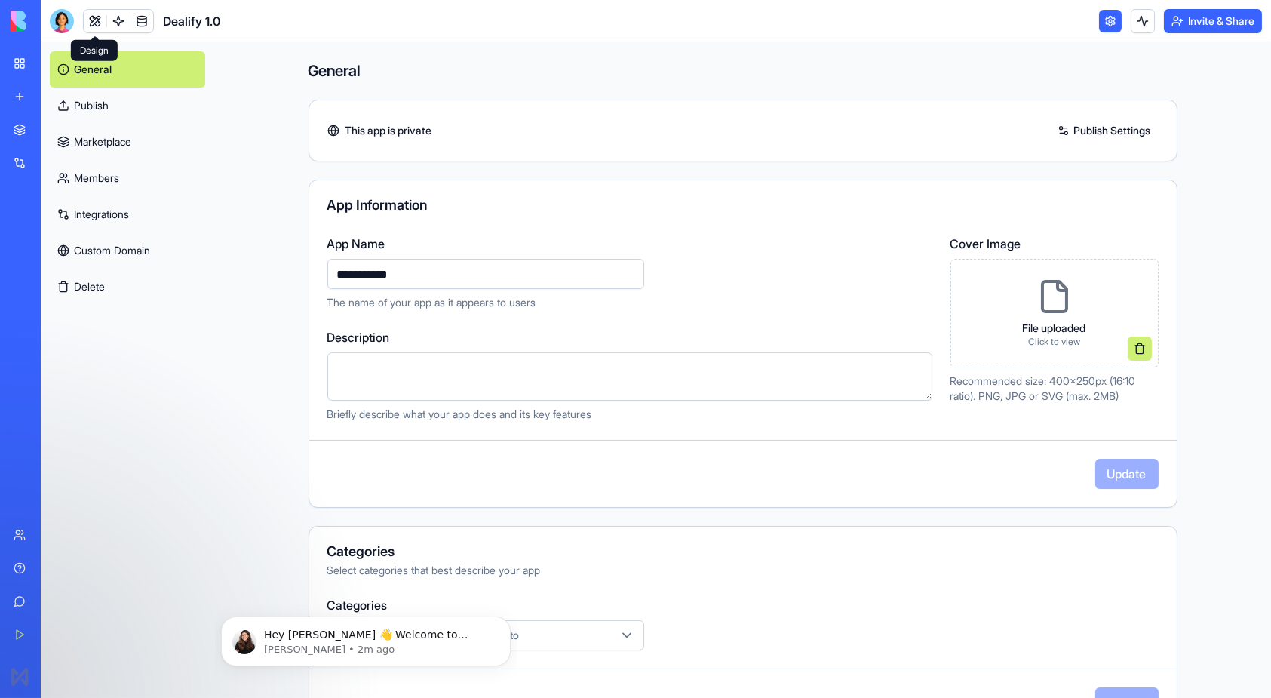
click at [97, 20] on link at bounding box center [95, 21] width 23 height 23
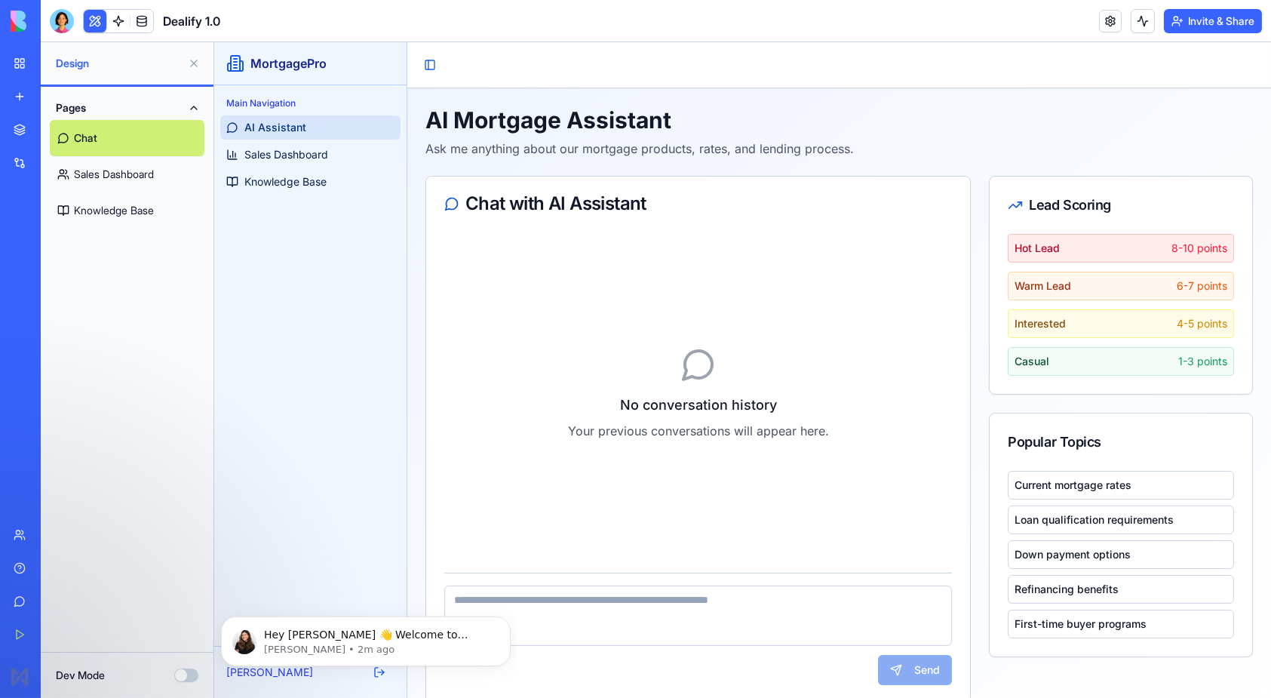
click at [475, 119] on h1 "AI Mortgage Assistant" at bounding box center [839, 119] width 828 height 27
click at [93, 21] on button at bounding box center [95, 21] width 23 height 23
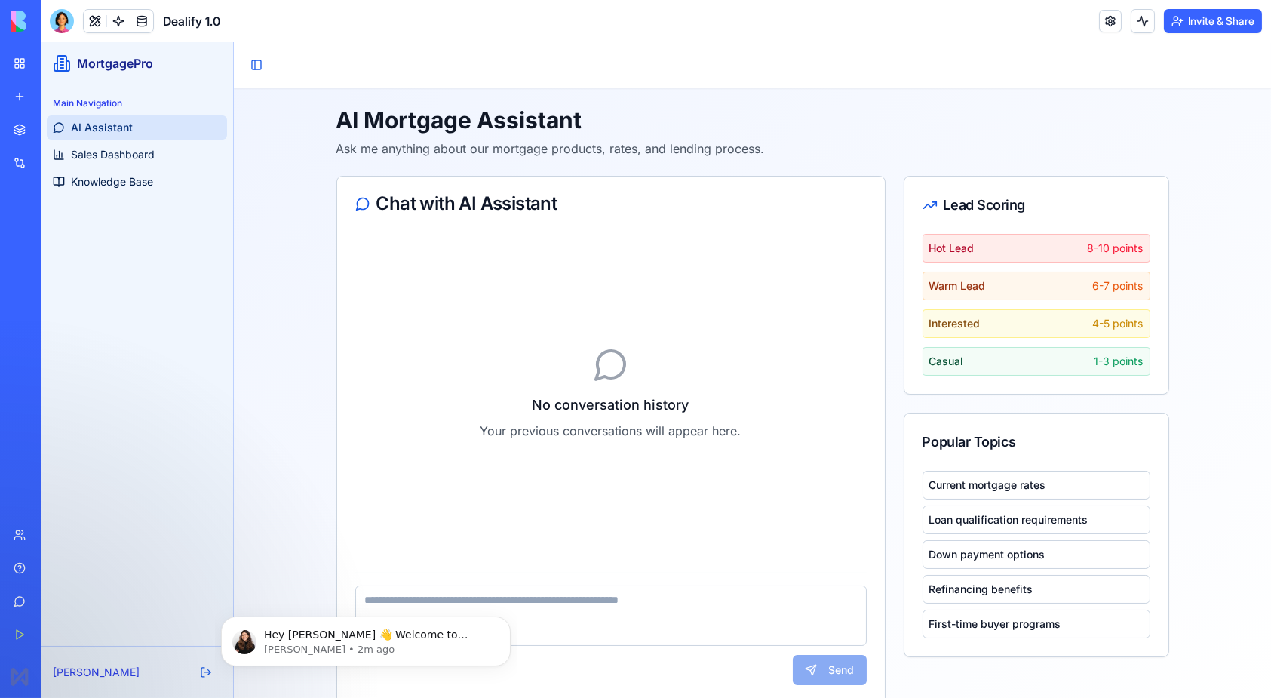
click at [93, 21] on button at bounding box center [95, 21] width 23 height 23
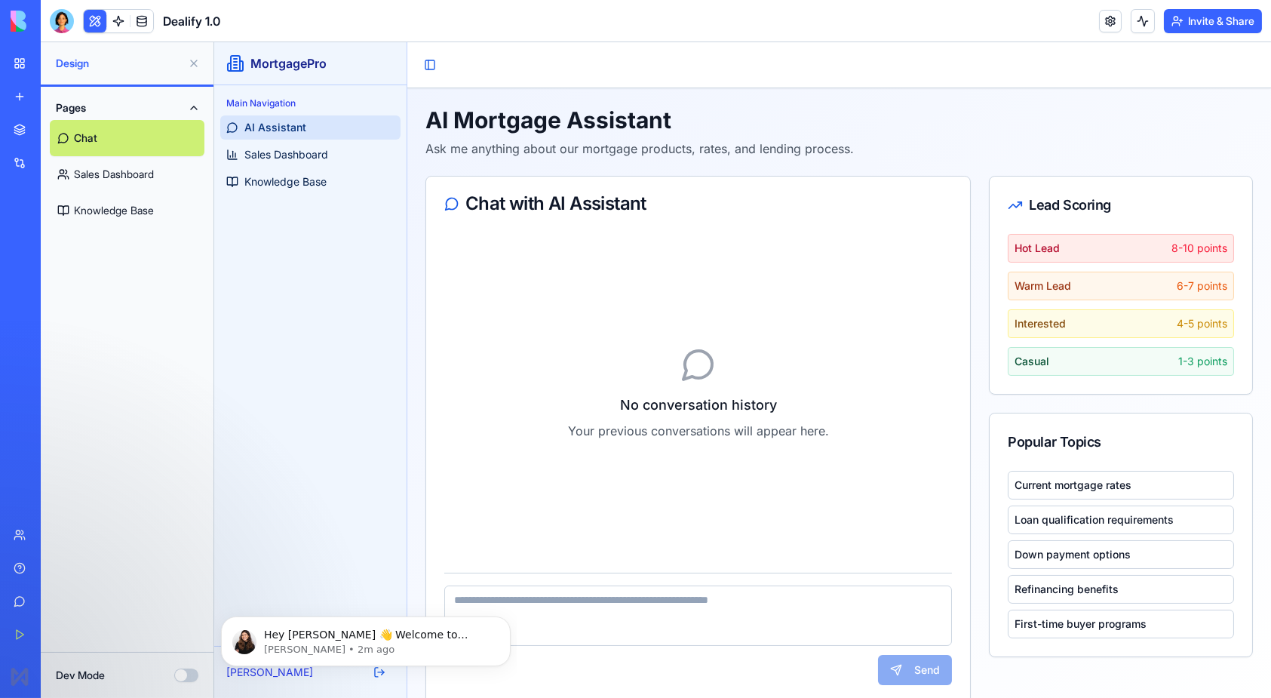
scroll to position [24, 0]
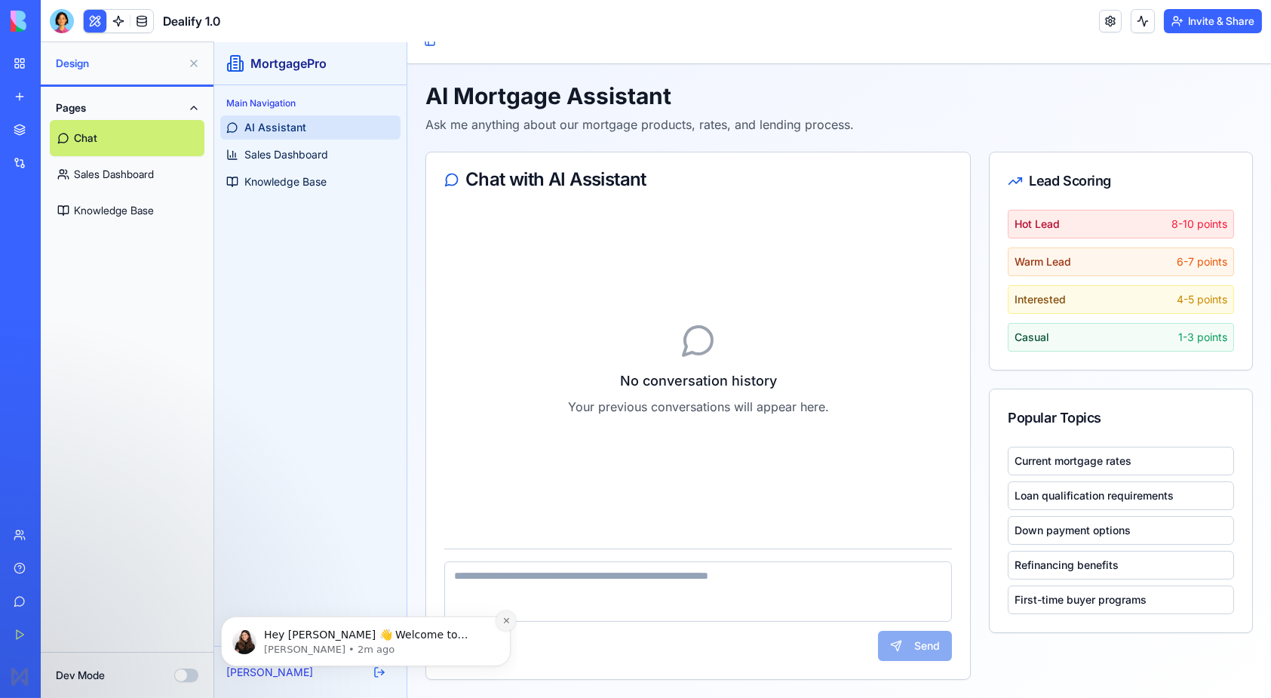
click at [499, 621] on button "Dismiss notification" at bounding box center [506, 620] width 20 height 20
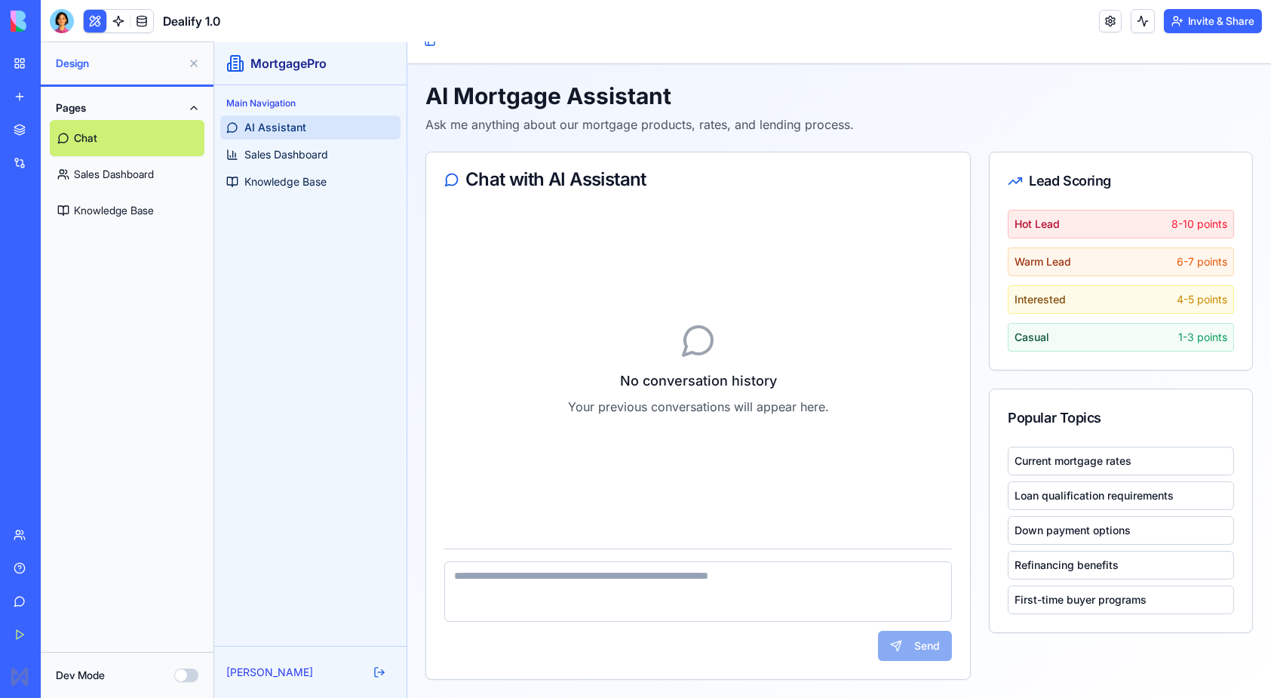
click at [182, 674] on button "Dev Mode" at bounding box center [186, 675] width 24 height 14
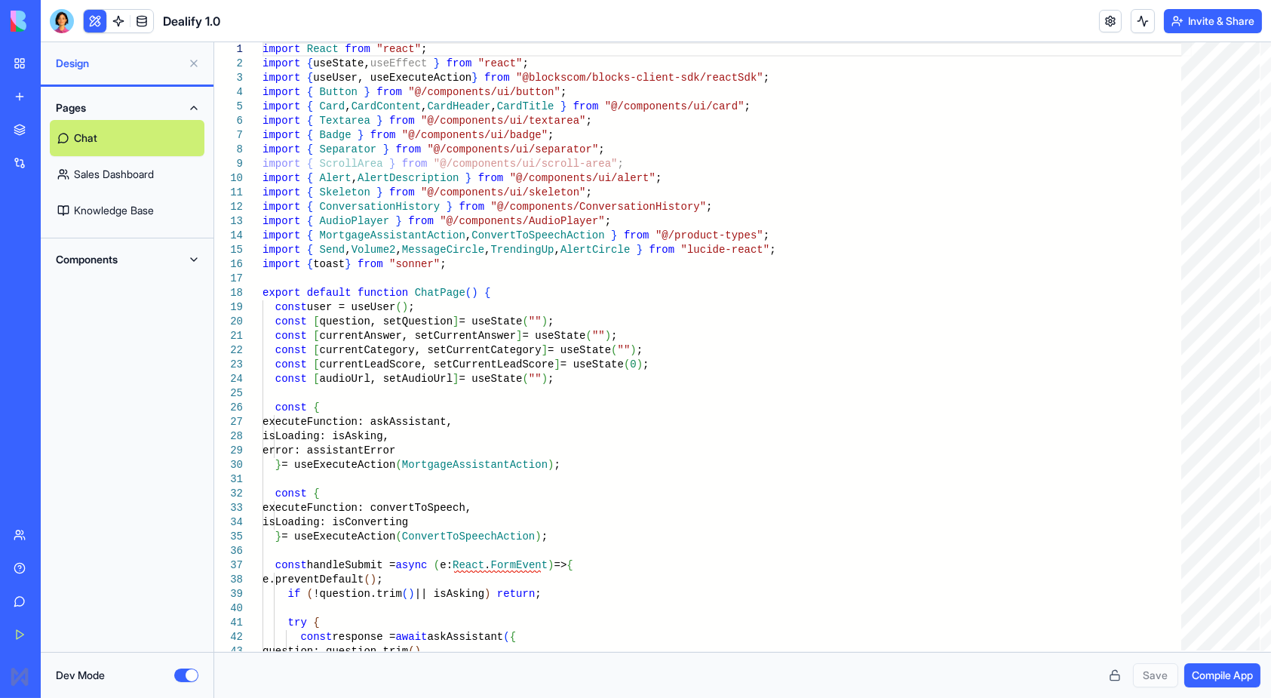
click at [182, 674] on button "Dev Mode" at bounding box center [186, 675] width 24 height 14
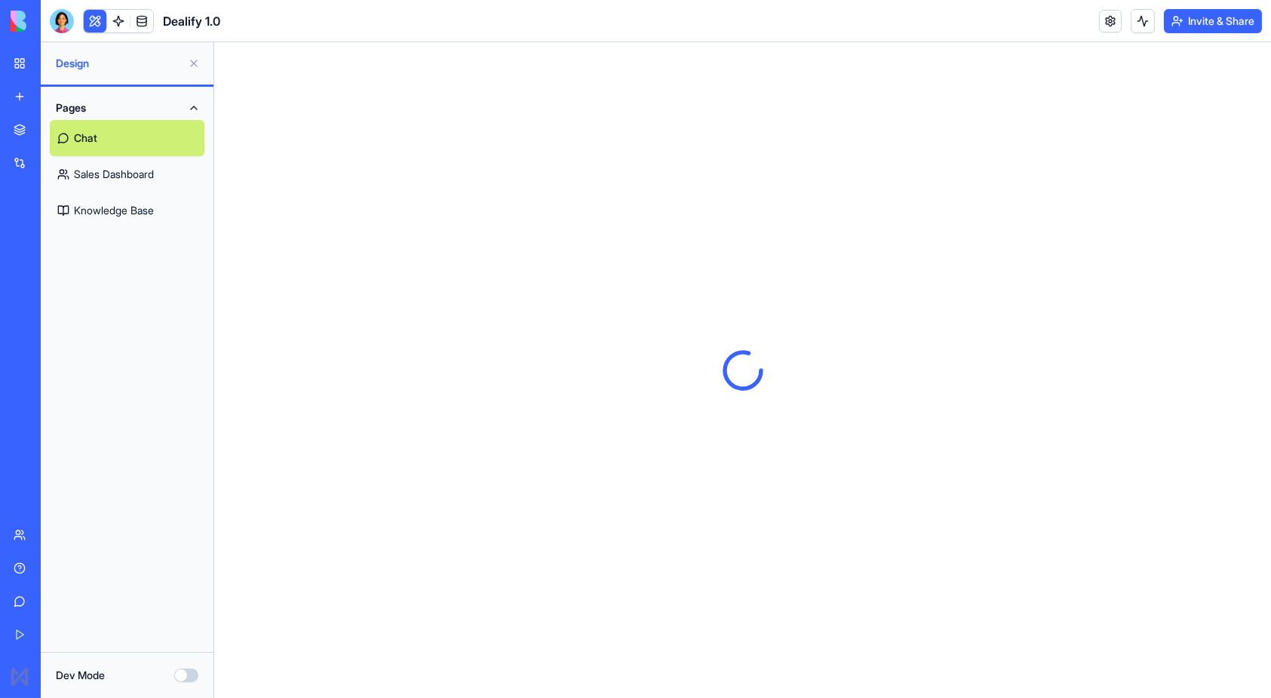
scroll to position [0, 0]
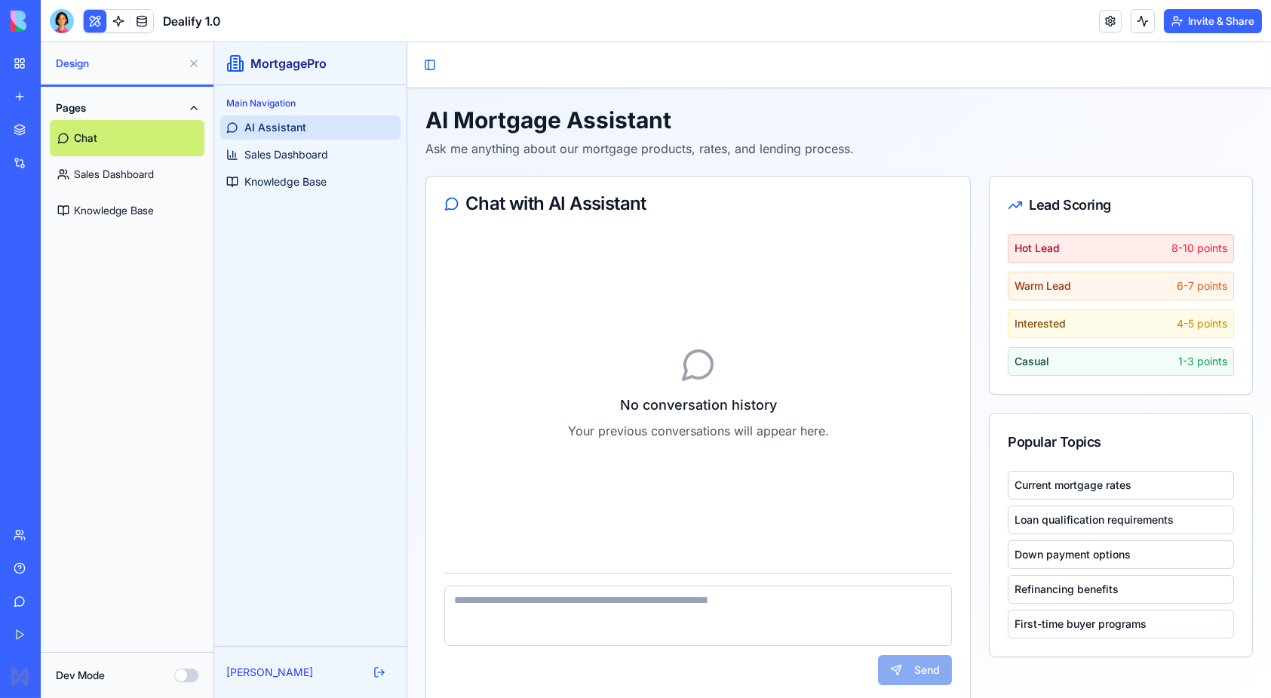
click at [535, 613] on textarea at bounding box center [698, 615] width 508 height 60
type textarea "**********"
click at [877, 662] on button "Send" at bounding box center [914, 670] width 74 height 30
